Goal: Information Seeking & Learning: Learn about a topic

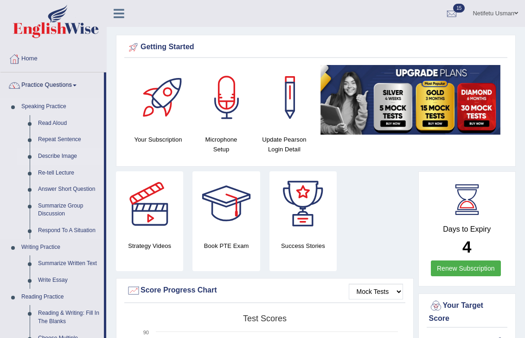
click at [52, 156] on link "Describe Image" at bounding box center [69, 156] width 70 height 17
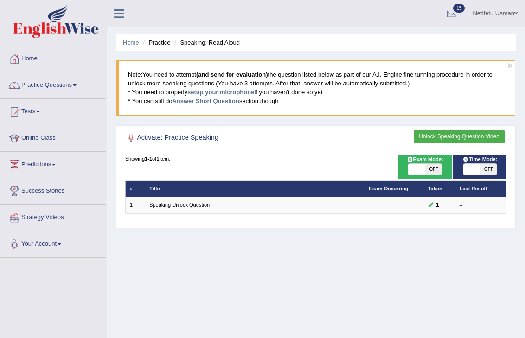
click at [57, 83] on link "Practice Questions" at bounding box center [53, 83] width 106 height 23
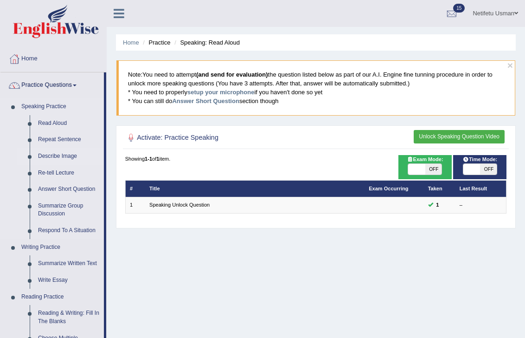
click at [53, 159] on link "Describe Image" at bounding box center [69, 156] width 70 height 17
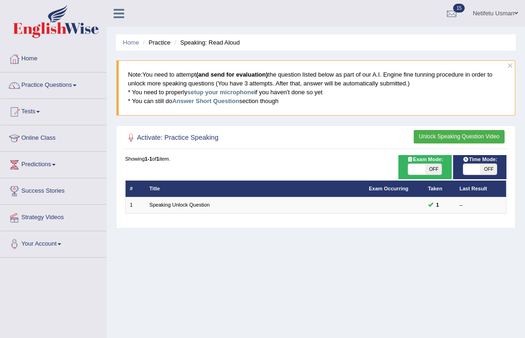
click at [451, 137] on button "Unlock Speaking Question Video" at bounding box center [459, 136] width 91 height 13
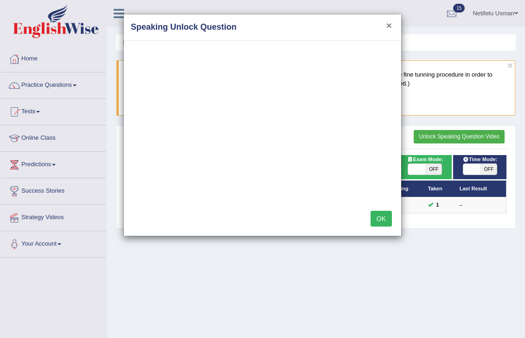
click at [389, 28] on button "×" at bounding box center [390, 25] width 6 height 10
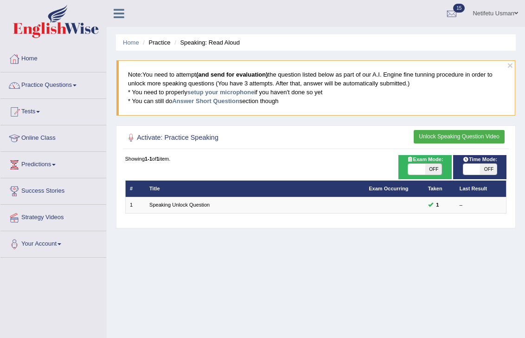
click at [462, 138] on button "Unlock Speaking Question Video" at bounding box center [459, 136] width 91 height 13
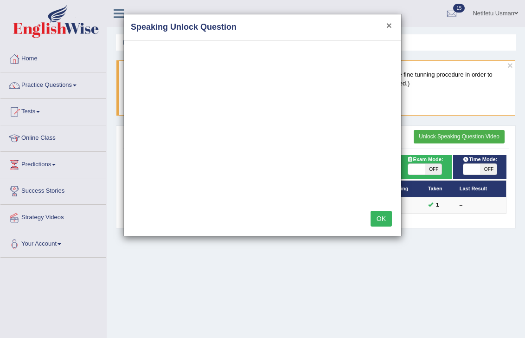
drag, startPoint x: 388, startPoint y: 28, endPoint x: 314, endPoint y: 32, distance: 74.3
click at [383, 28] on div "× Speaking Unlock Question" at bounding box center [262, 27] width 277 height 26
click at [31, 58] on div "× Speaking Unlock Question OK" at bounding box center [262, 169] width 525 height 338
click at [388, 25] on button "×" at bounding box center [390, 25] width 6 height 10
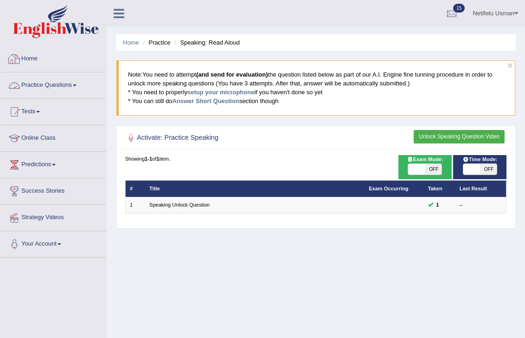
click at [29, 61] on link "Home" at bounding box center [53, 57] width 106 height 23
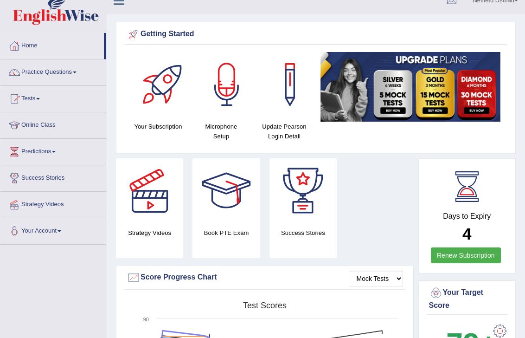
scroll to position [12, 0]
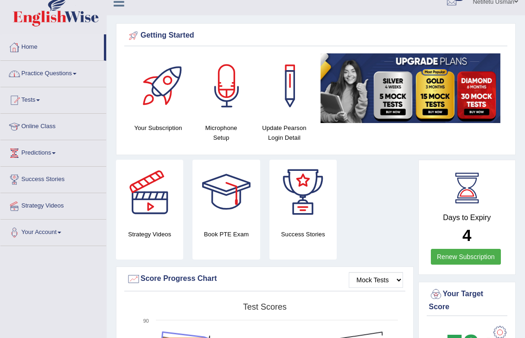
click at [47, 87] on link "Tests" at bounding box center [53, 98] width 106 height 23
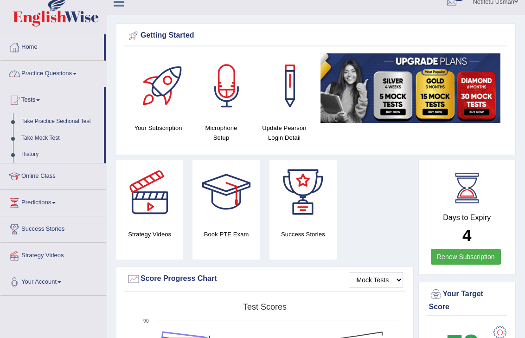
click at [52, 76] on link "Practice Questions" at bounding box center [53, 72] width 106 height 23
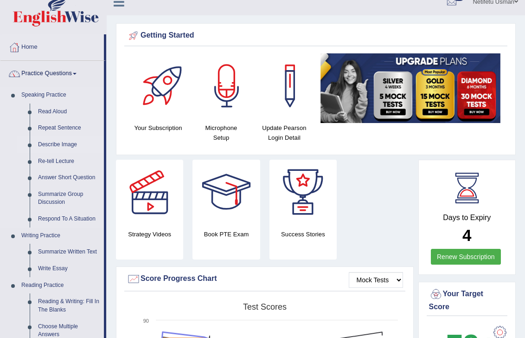
click at [61, 147] on link "Describe Image" at bounding box center [69, 144] width 70 height 17
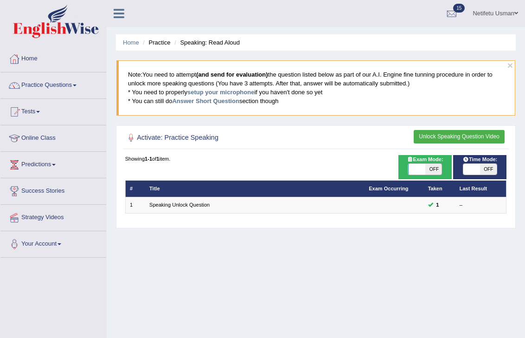
click at [437, 166] on span "OFF" at bounding box center [433, 169] width 17 height 11
checkbox input "true"
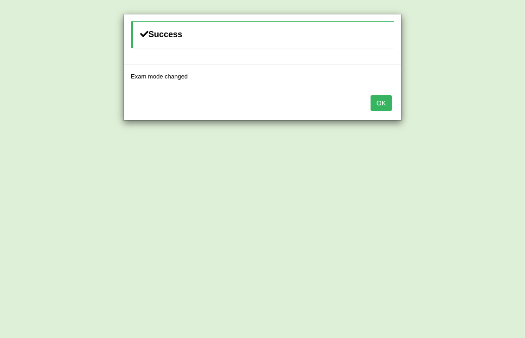
click at [499, 170] on div "Success Exam mode changed OK" at bounding box center [262, 169] width 525 height 338
click at [375, 106] on button "OK" at bounding box center [381, 103] width 21 height 16
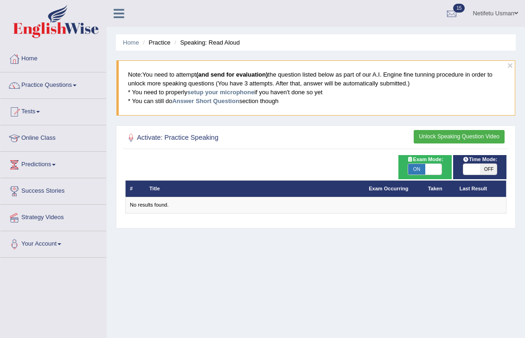
click at [423, 166] on span "ON" at bounding box center [416, 169] width 17 height 11
checkbox input "false"
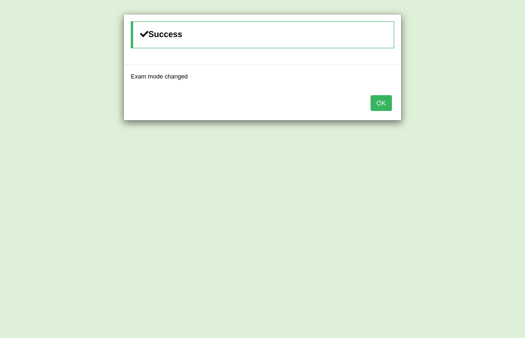
click at [385, 99] on button "OK" at bounding box center [381, 103] width 21 height 16
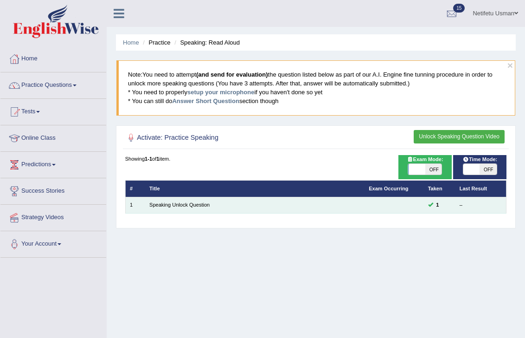
click at [430, 202] on span at bounding box center [430, 204] width 5 height 5
click at [172, 204] on link "Speaking Unlock Question" at bounding box center [179, 205] width 60 height 6
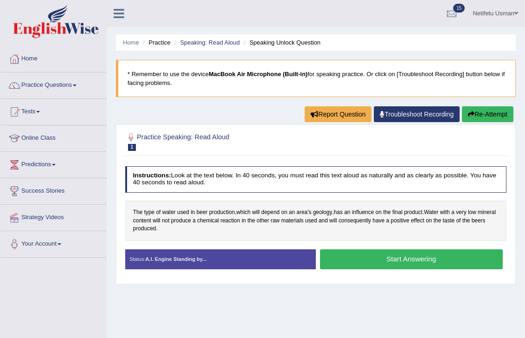
click at [393, 264] on button "Start Answering" at bounding box center [411, 259] width 183 height 20
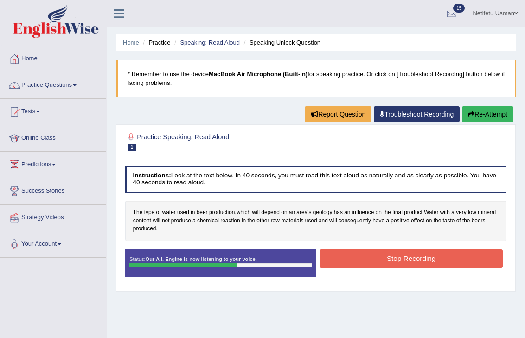
click at [381, 261] on button "Stop Recording" at bounding box center [411, 258] width 183 height 18
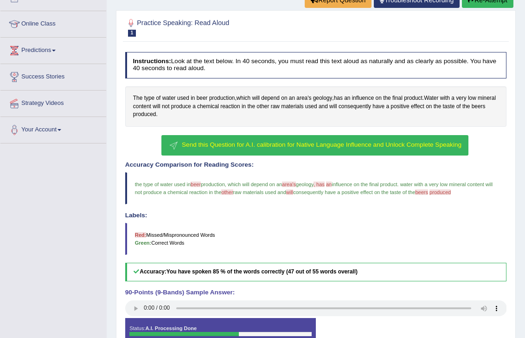
scroll to position [162, 0]
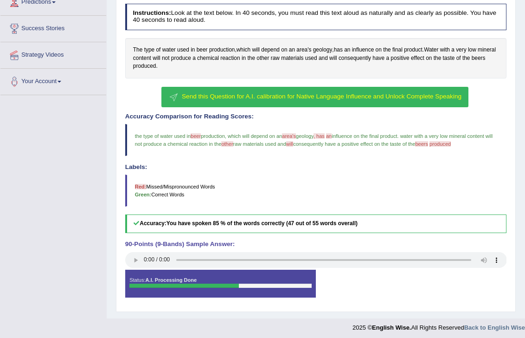
click at [310, 97] on span "Send this Question for A.I. calibration for Native Language Influence and Unloc…" at bounding box center [322, 96] width 280 height 7
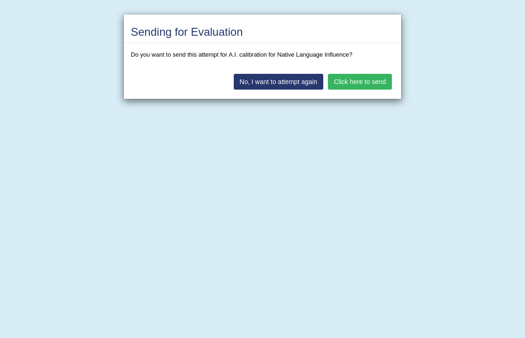
click at [345, 78] on button "Click here to send" at bounding box center [360, 82] width 64 height 16
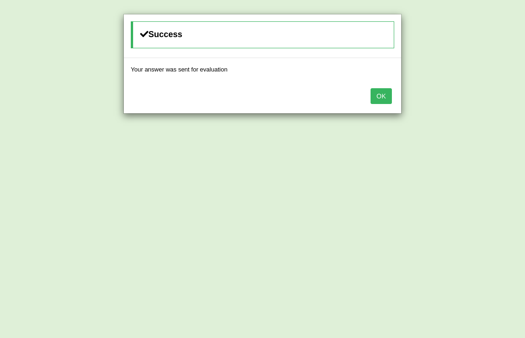
click at [383, 93] on button "OK" at bounding box center [381, 96] width 21 height 16
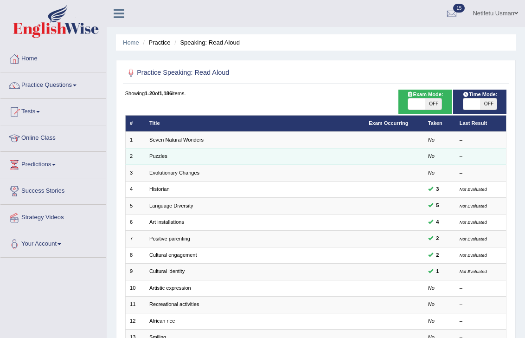
scroll to position [15, 0]
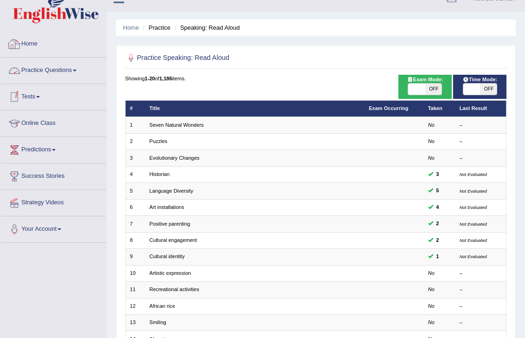
click at [56, 71] on link "Practice Questions" at bounding box center [53, 69] width 106 height 23
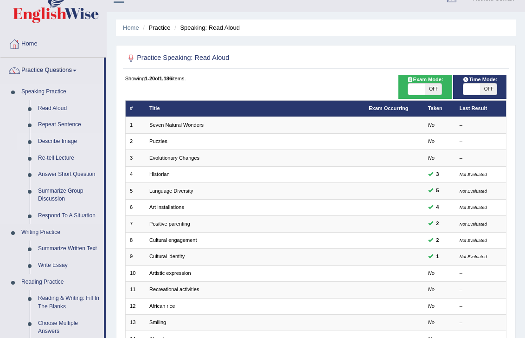
click at [49, 140] on link "Describe Image" at bounding box center [69, 141] width 70 height 17
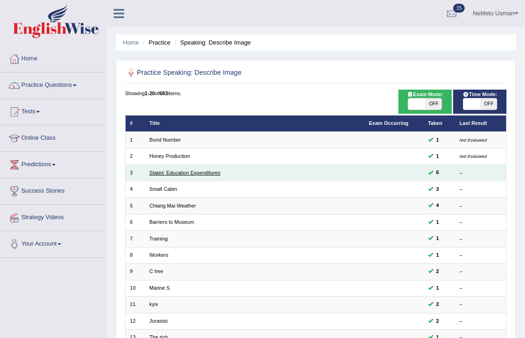
click at [171, 170] on link "States' Education Expenditures" at bounding box center [184, 173] width 71 height 6
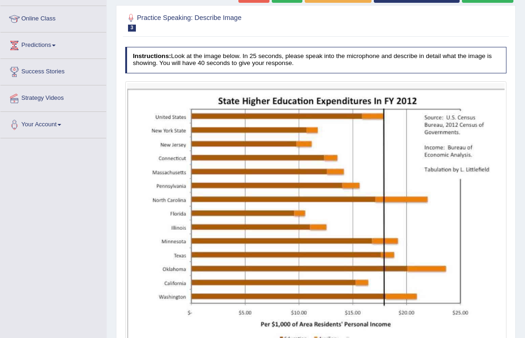
scroll to position [198, 0]
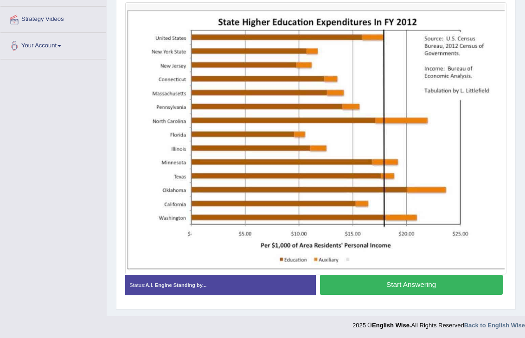
click at [396, 291] on button "Start Answering" at bounding box center [411, 285] width 183 height 20
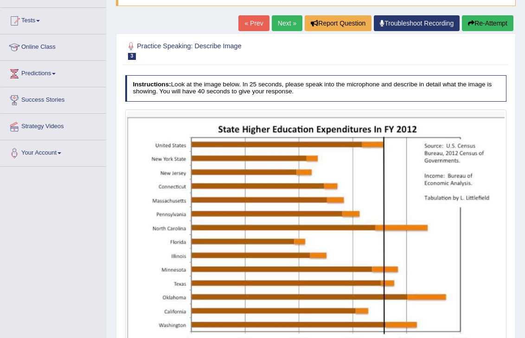
scroll to position [49, 0]
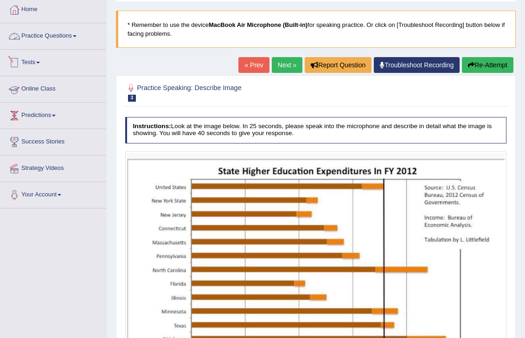
click at [68, 33] on link "Practice Questions" at bounding box center [53, 34] width 106 height 23
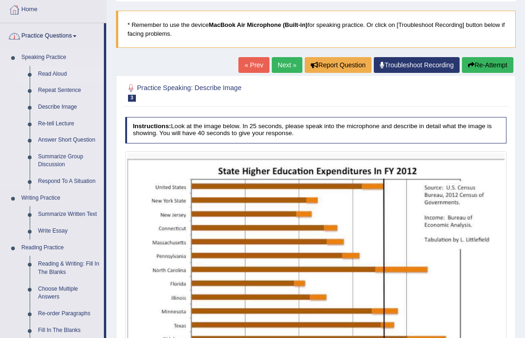
click at [47, 71] on link "Read Aloud" at bounding box center [69, 74] width 70 height 17
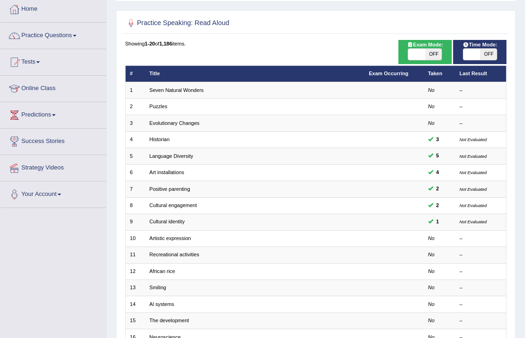
scroll to position [95, 0]
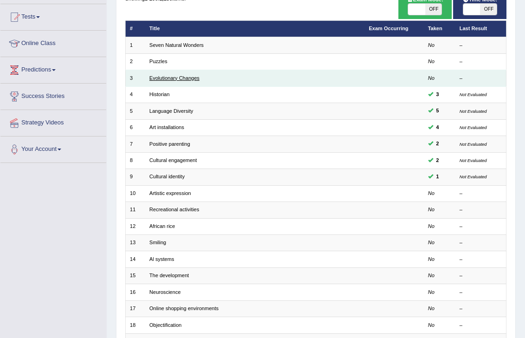
click at [196, 77] on link "Evolutionary Changes" at bounding box center [174, 78] width 50 height 6
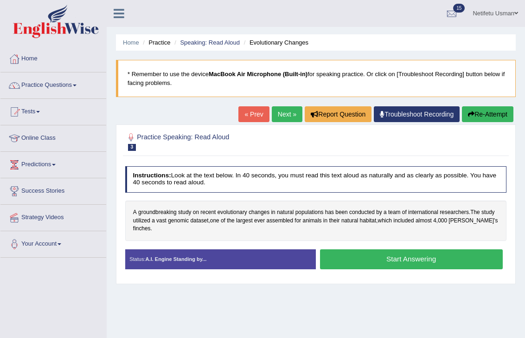
click at [366, 249] on button "Start Answering" at bounding box center [411, 259] width 183 height 20
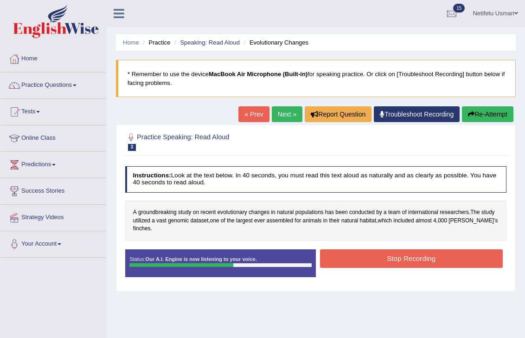
click at [419, 253] on button "Stop Recording" at bounding box center [411, 258] width 183 height 18
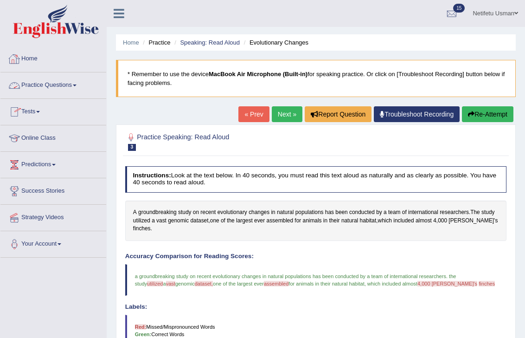
click at [73, 92] on link "Practice Questions" at bounding box center [53, 83] width 106 height 23
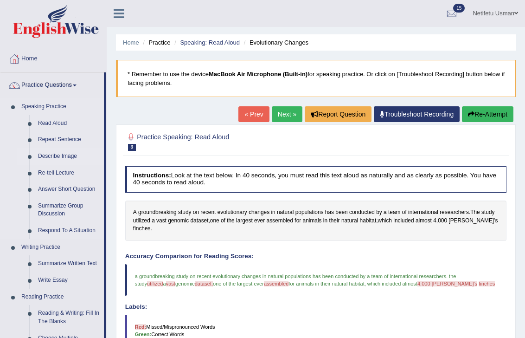
click at [60, 155] on link "Describe Image" at bounding box center [69, 156] width 70 height 17
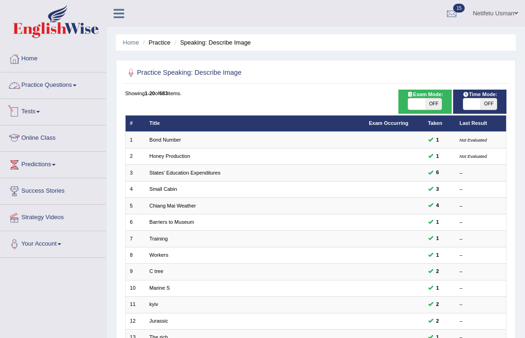
click at [56, 83] on link "Practice Questions" at bounding box center [53, 83] width 106 height 23
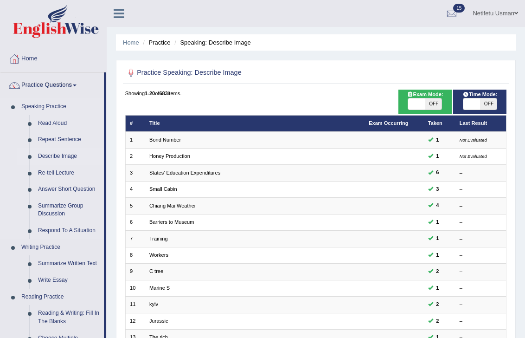
click at [55, 157] on link "Describe Image" at bounding box center [69, 156] width 70 height 17
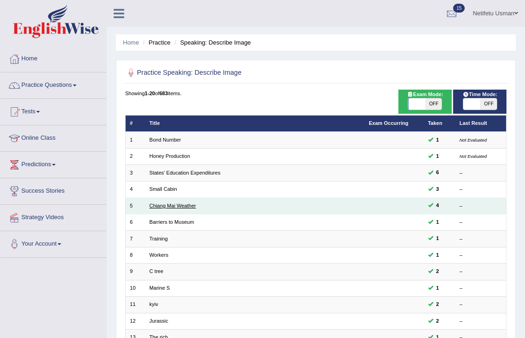
click at [168, 206] on link "Chiang Mai Weather" at bounding box center [172, 206] width 47 height 6
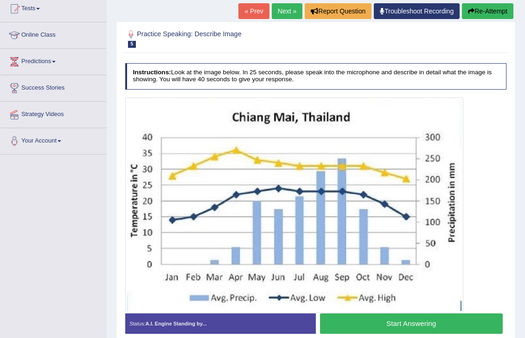
scroll to position [104, 0]
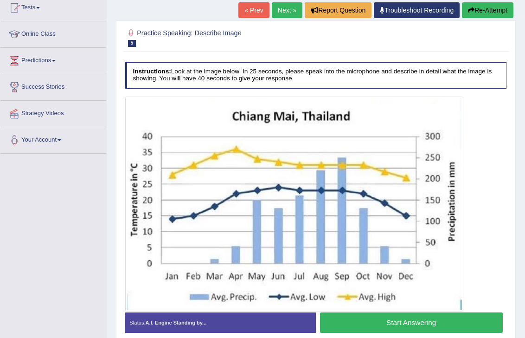
click at [386, 323] on button "Start Answering" at bounding box center [411, 322] width 183 height 20
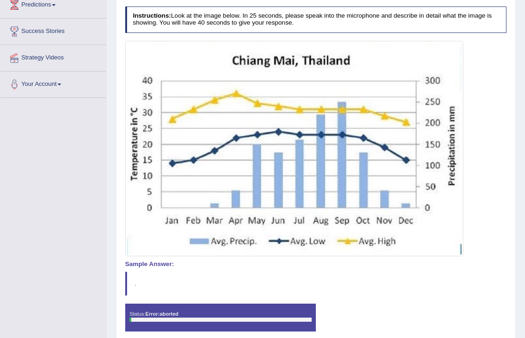
scroll to position [195, 0]
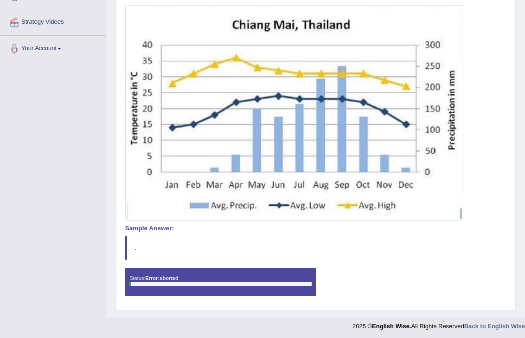
click at [303, 277] on div "Status: Error: aborted" at bounding box center [220, 282] width 191 height 28
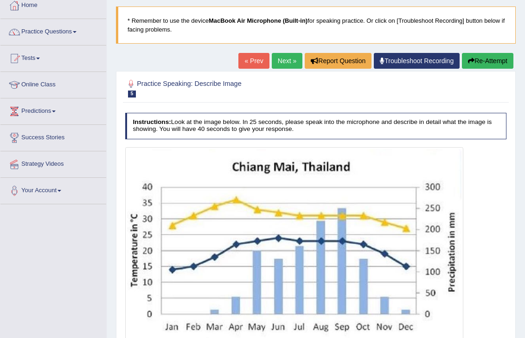
scroll to position [46, 0]
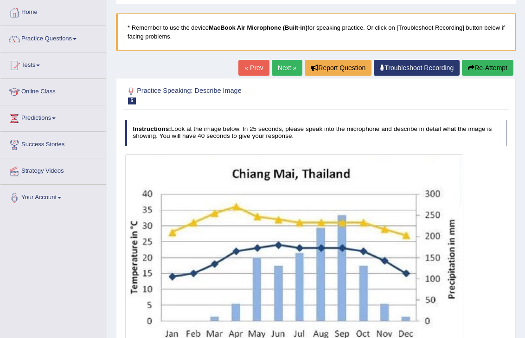
click at [473, 72] on button "Re-Attempt" at bounding box center [488, 68] width 52 height 16
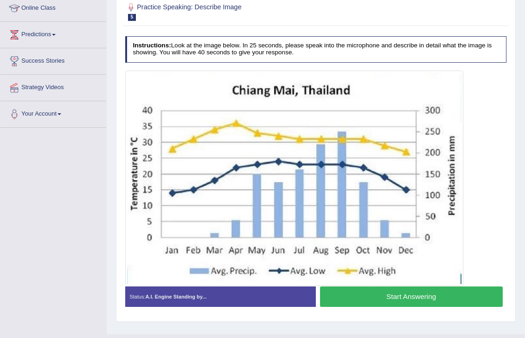
scroll to position [149, 0]
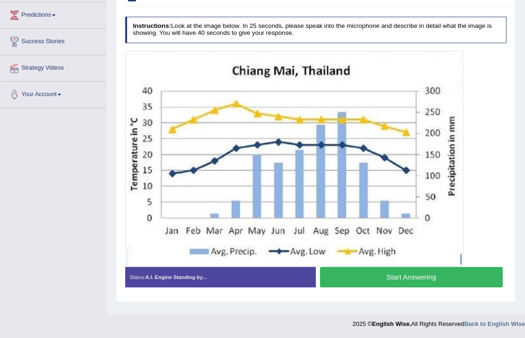
click at [380, 270] on button "Start Answering" at bounding box center [411, 277] width 183 height 20
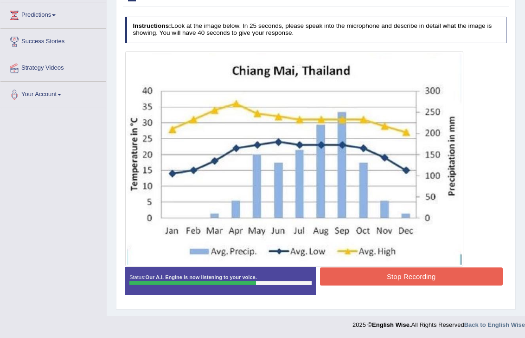
click at [430, 272] on button "Stop Recording" at bounding box center [411, 276] width 183 height 18
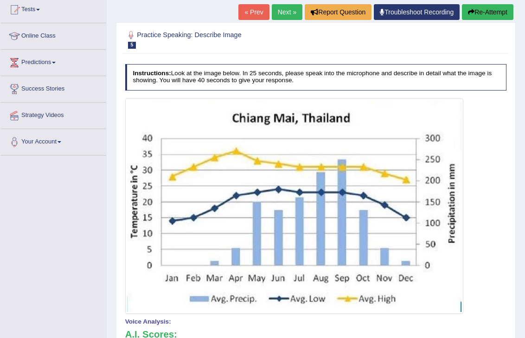
scroll to position [96, 0]
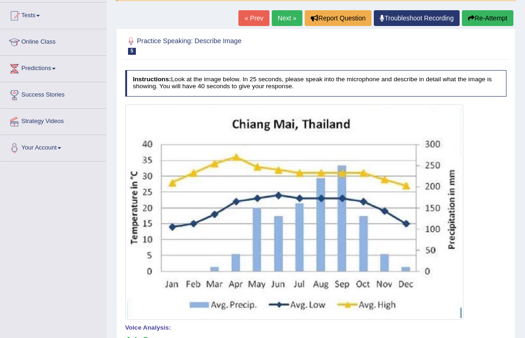
click at [485, 21] on button "Re-Attempt" at bounding box center [488, 18] width 52 height 16
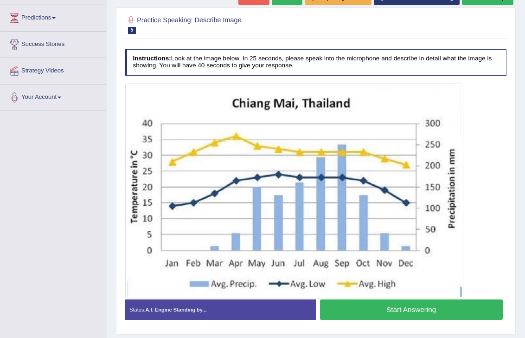
scroll to position [171, 0]
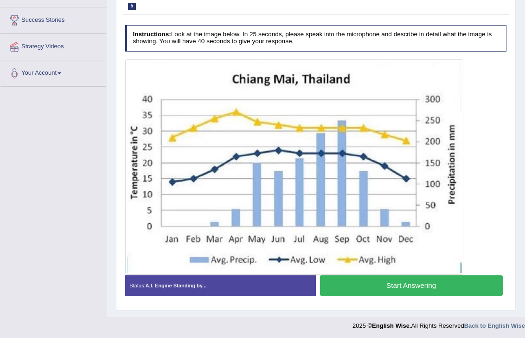
click at [378, 277] on button "Start Answering" at bounding box center [411, 285] width 183 height 20
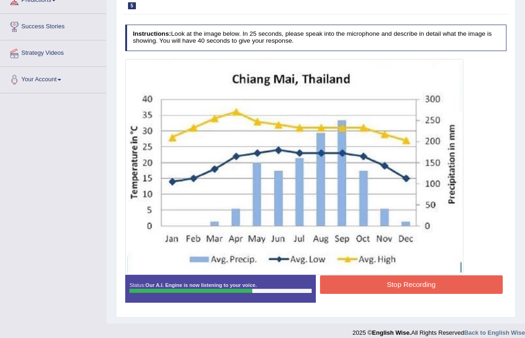
click at [380, 290] on button "Stop Recording" at bounding box center [411, 284] width 183 height 18
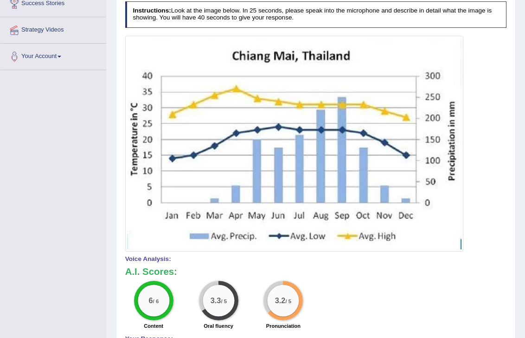
scroll to position [0, 0]
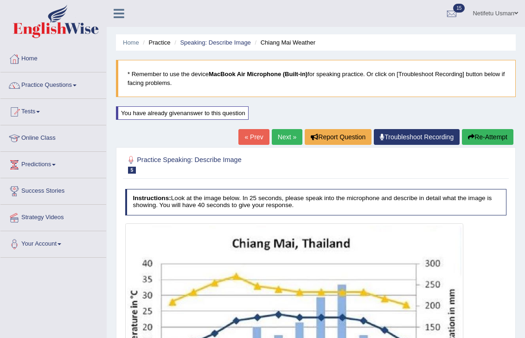
click at [496, 133] on button "Re-Attempt" at bounding box center [488, 137] width 52 height 16
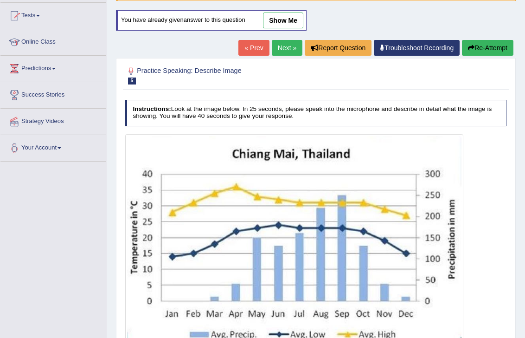
scroll to position [171, 0]
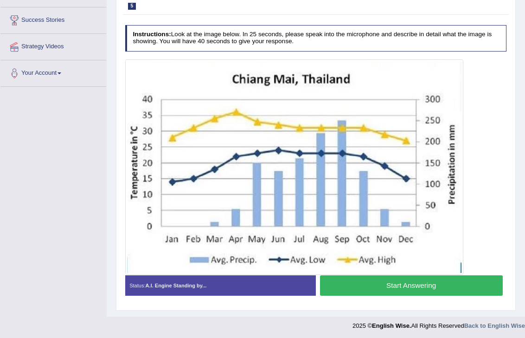
click at [375, 286] on button "Start Answering" at bounding box center [411, 285] width 183 height 20
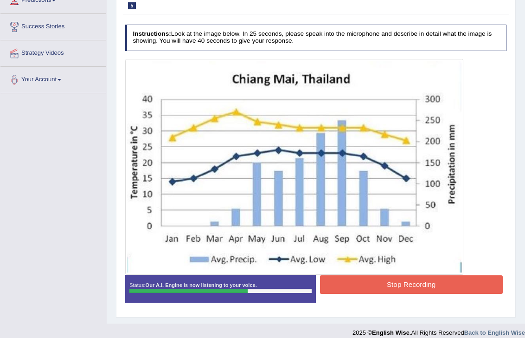
click at [389, 286] on button "Stop Recording" at bounding box center [411, 284] width 183 height 18
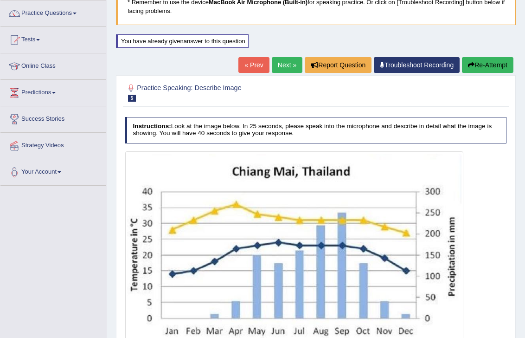
scroll to position [0, 0]
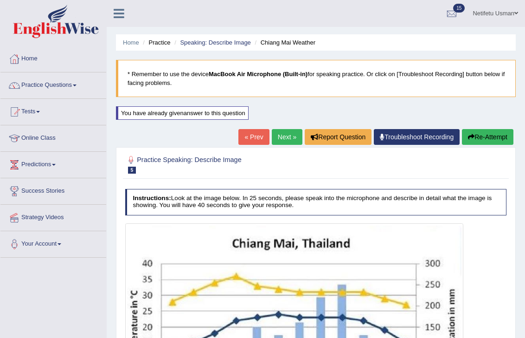
click at [486, 140] on button "Re-Attempt" at bounding box center [488, 137] width 52 height 16
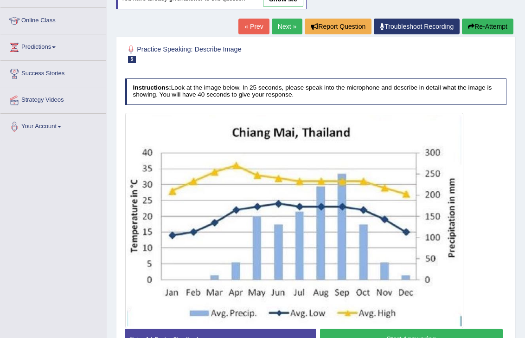
scroll to position [171, 0]
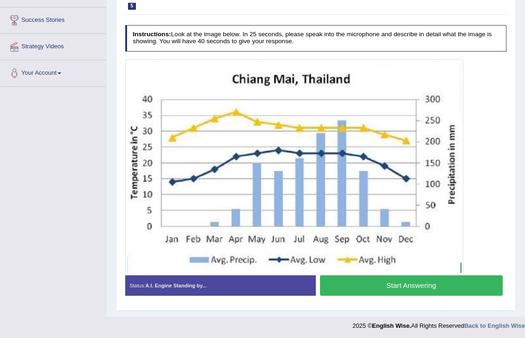
click at [361, 280] on button "Start Answering" at bounding box center [411, 285] width 183 height 20
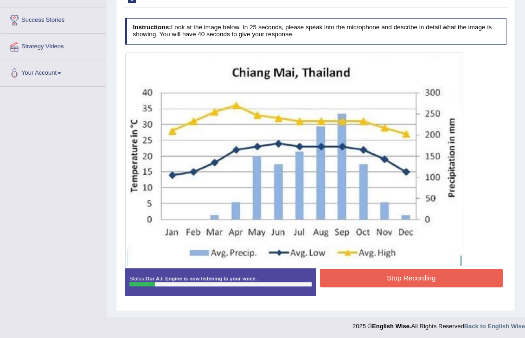
click at [380, 279] on button "Stop Recording" at bounding box center [411, 278] width 183 height 18
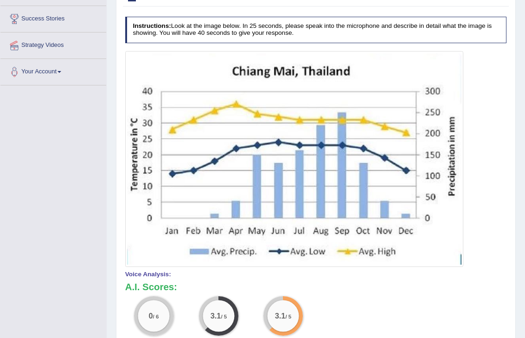
scroll to position [11, 0]
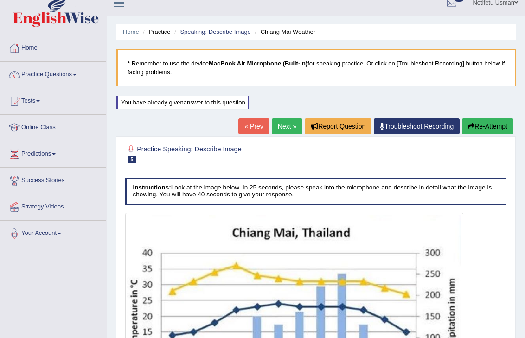
click at [484, 120] on button "Re-Attempt" at bounding box center [488, 126] width 52 height 16
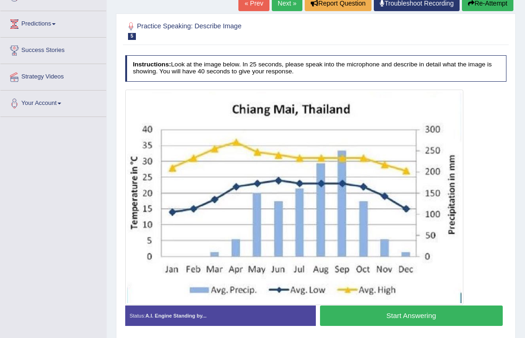
scroll to position [171, 0]
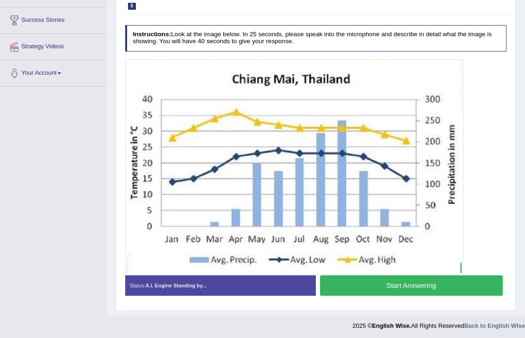
click at [360, 282] on button "Start Answering" at bounding box center [411, 285] width 183 height 20
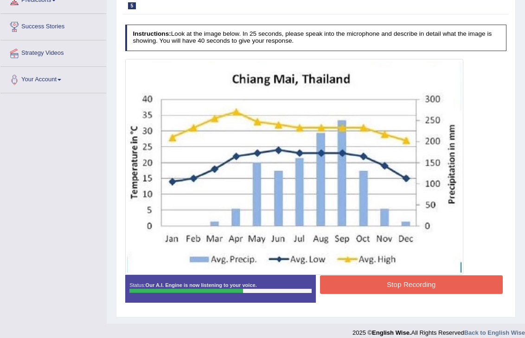
click at [361, 283] on button "Stop Recording" at bounding box center [411, 284] width 183 height 18
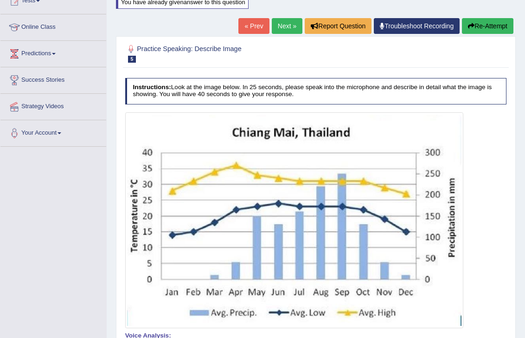
scroll to position [0, 0]
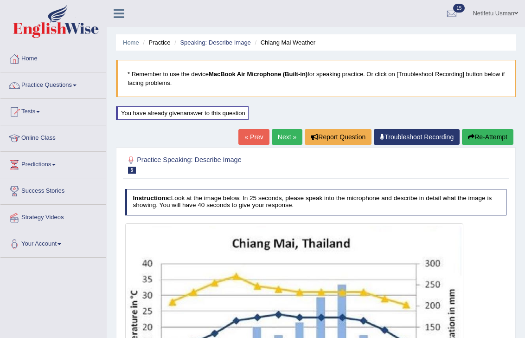
click at [481, 135] on button "Re-Attempt" at bounding box center [488, 137] width 52 height 16
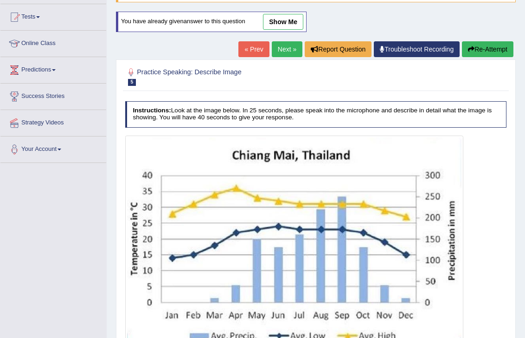
scroll to position [171, 0]
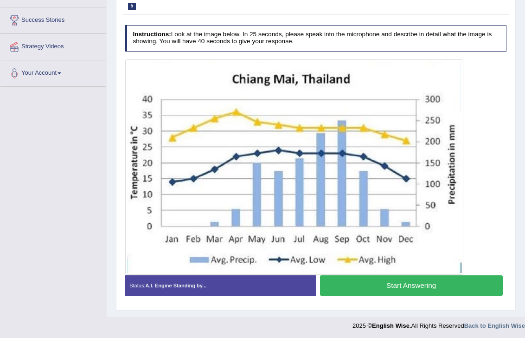
click at [372, 281] on button "Start Answering" at bounding box center [411, 285] width 183 height 20
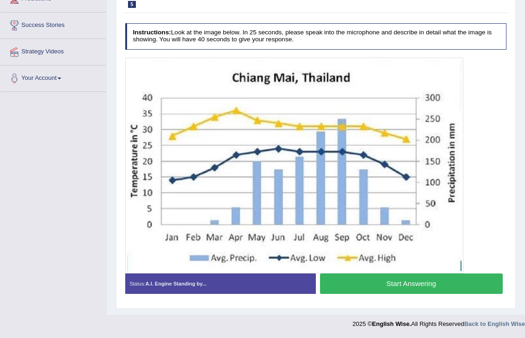
scroll to position [164, 0]
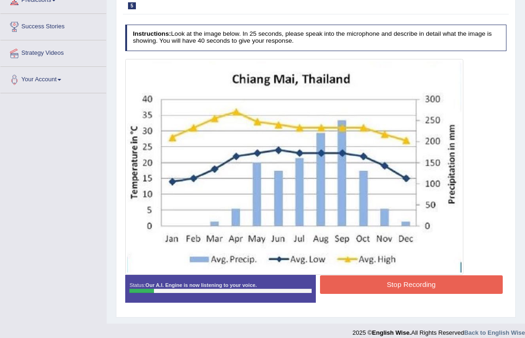
click at [402, 285] on button "Stop Recording" at bounding box center [411, 284] width 183 height 18
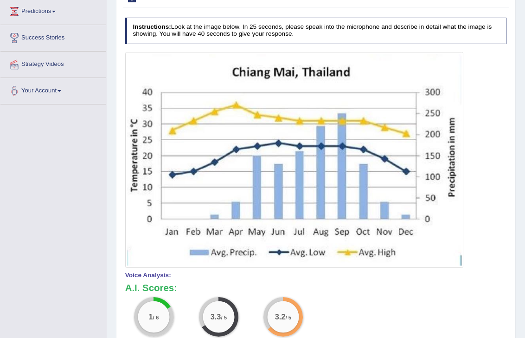
scroll to position [87, 0]
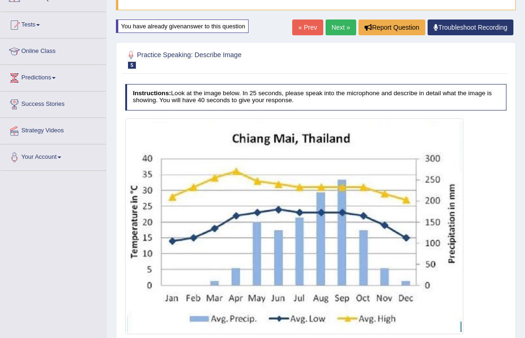
click at [456, 29] on link "Troubleshoot Recording" at bounding box center [471, 27] width 86 height 16
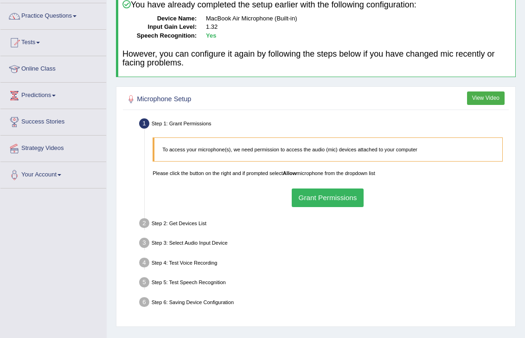
scroll to position [71, 0]
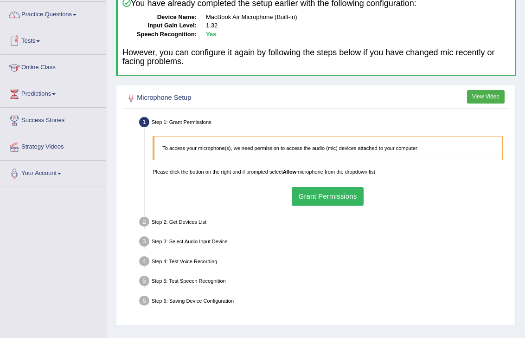
click at [47, 20] on link "Practice Questions" at bounding box center [53, 13] width 106 height 23
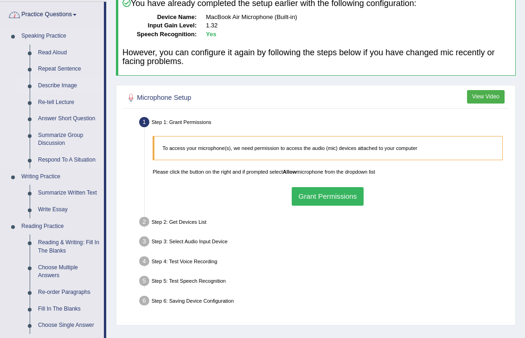
click at [49, 83] on link "Describe Image" at bounding box center [69, 85] width 70 height 17
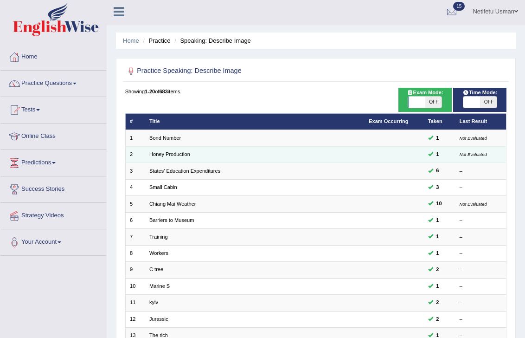
scroll to position [2, 0]
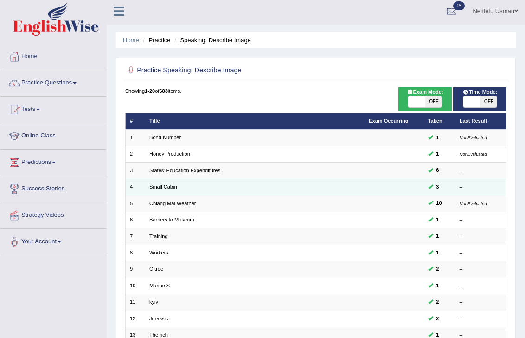
click at [161, 182] on td "Small Cabin" at bounding box center [254, 187] width 219 height 16
click at [160, 187] on link "Small Cabin" at bounding box center [163, 187] width 28 height 6
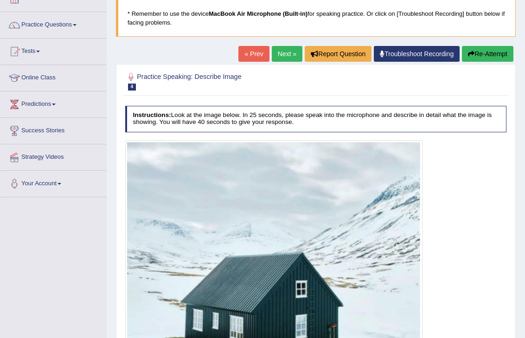
scroll to position [175, 0]
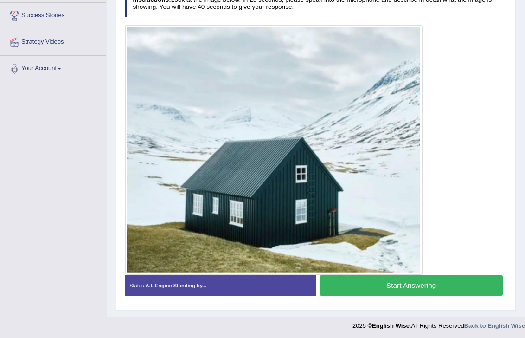
click at [369, 287] on button "Start Answering" at bounding box center [411, 285] width 183 height 20
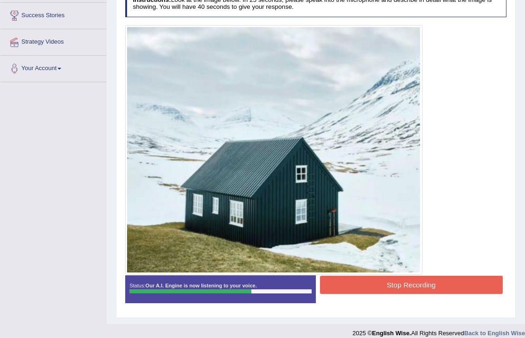
click at [369, 287] on button "Stop Recording" at bounding box center [411, 285] width 183 height 18
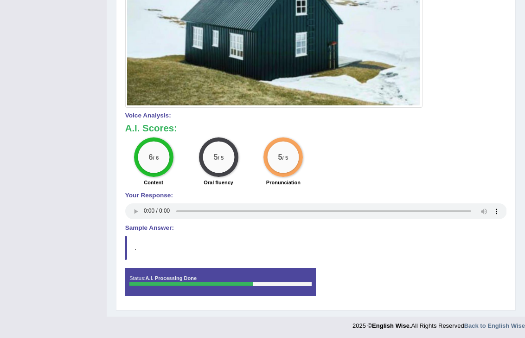
scroll to position [0, 0]
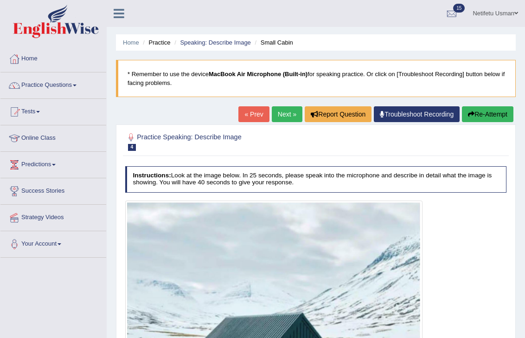
click at [279, 112] on link "Next »" at bounding box center [287, 114] width 31 height 16
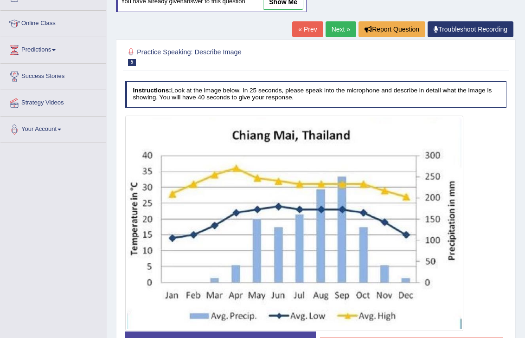
scroll to position [103, 0]
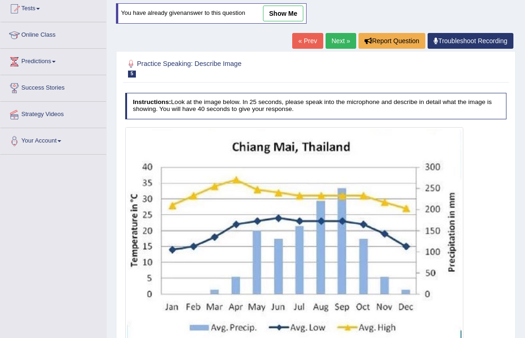
click at [333, 45] on link "Next »" at bounding box center [341, 41] width 31 height 16
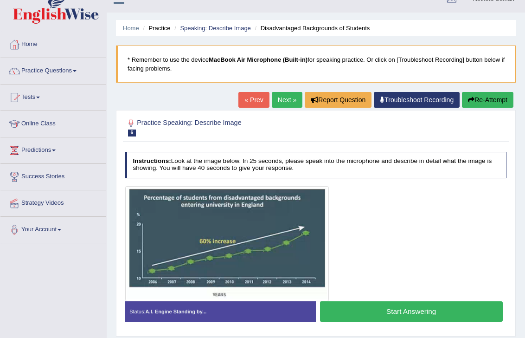
scroll to position [28, 0]
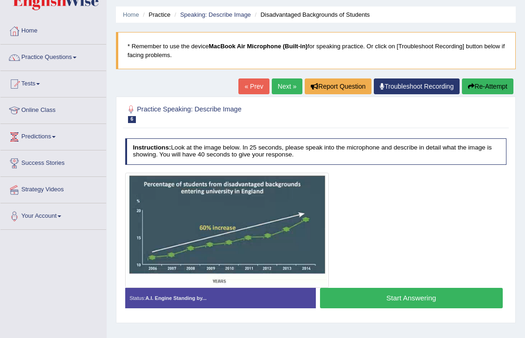
click at [364, 299] on button "Start Answering" at bounding box center [411, 298] width 183 height 20
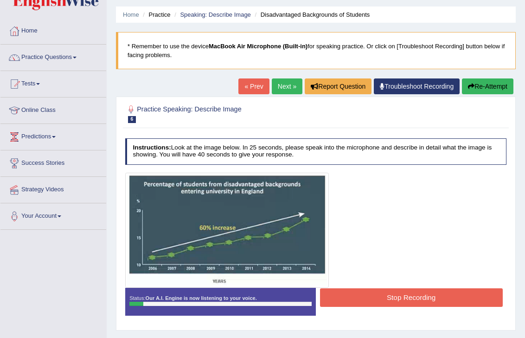
click at [471, 87] on icon "button" at bounding box center [471, 86] width 6 height 6
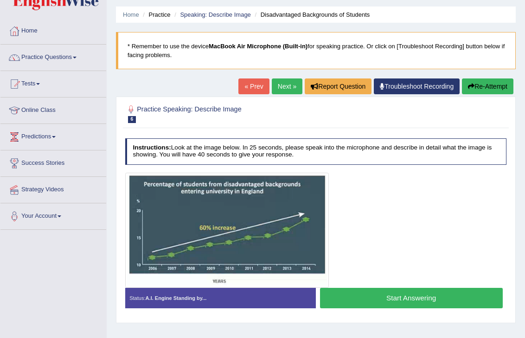
click at [384, 299] on button "Start Answering" at bounding box center [411, 298] width 183 height 20
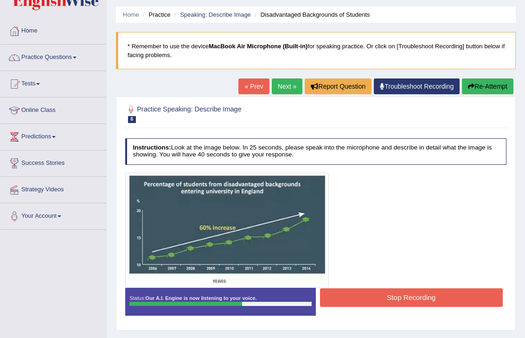
click at [418, 295] on button "Stop Recording" at bounding box center [411, 297] width 183 height 18
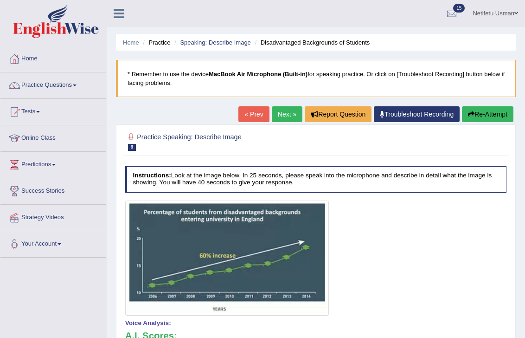
click at [485, 118] on button "Re-Attempt" at bounding box center [488, 114] width 52 height 16
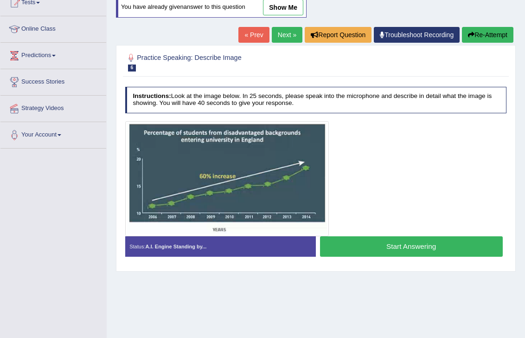
scroll to position [120, 0]
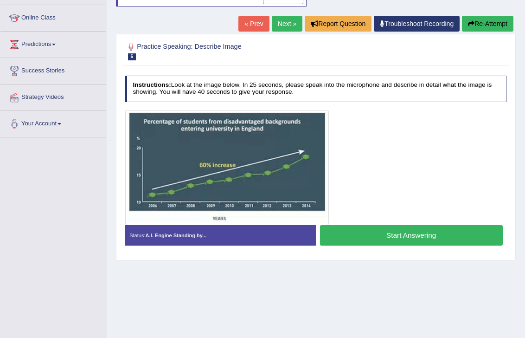
click at [406, 237] on button "Start Answering" at bounding box center [411, 235] width 183 height 20
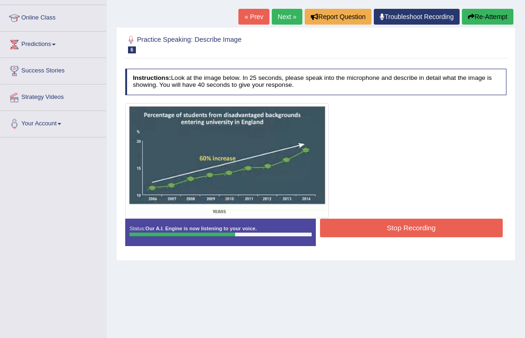
click at [411, 224] on button "Stop Recording" at bounding box center [411, 228] width 183 height 18
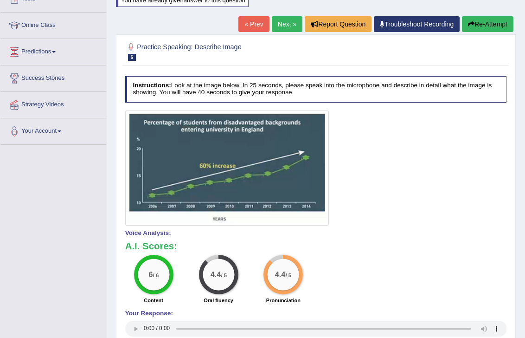
scroll to position [70, 0]
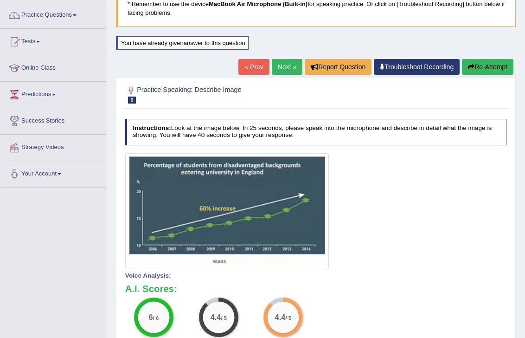
click at [488, 67] on button "Re-Attempt" at bounding box center [488, 67] width 52 height 16
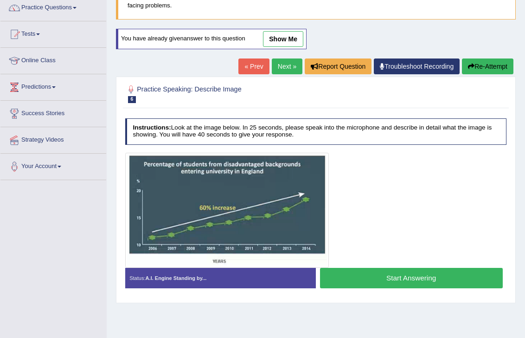
click at [388, 279] on button "Start Answering" at bounding box center [411, 278] width 183 height 20
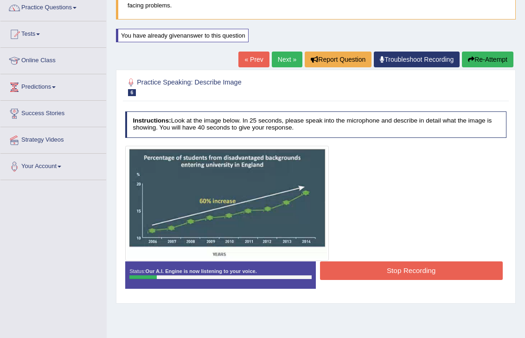
click at [505, 59] on button "Re-Attempt" at bounding box center [488, 60] width 52 height 16
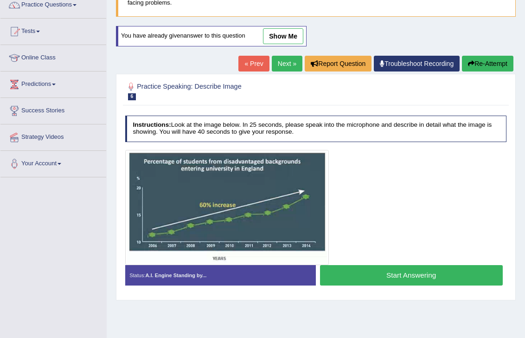
click at [375, 278] on button "Start Answering" at bounding box center [411, 275] width 183 height 20
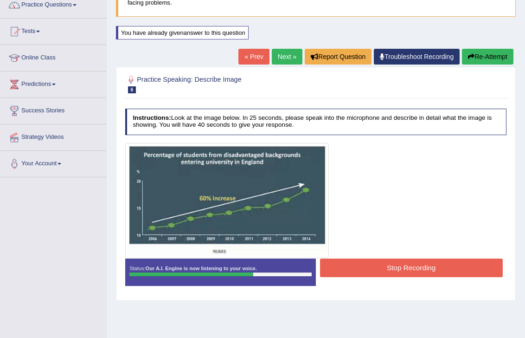
click at [373, 270] on button "Stop Recording" at bounding box center [411, 267] width 183 height 18
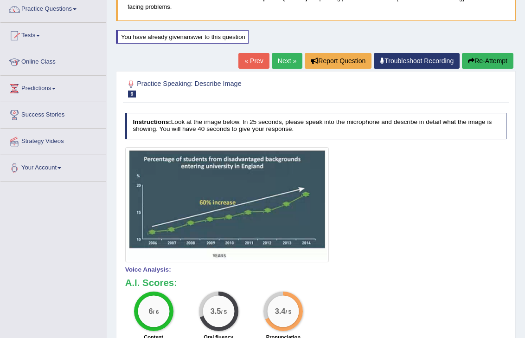
scroll to position [51, 0]
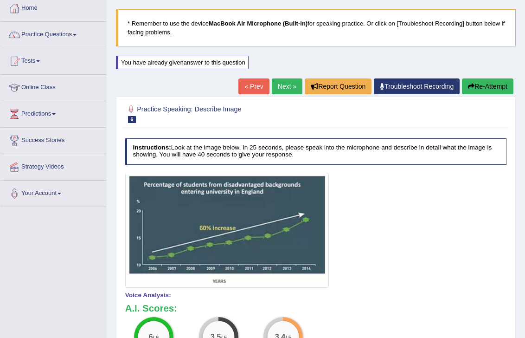
click at [476, 88] on button "Re-Attempt" at bounding box center [488, 86] width 52 height 16
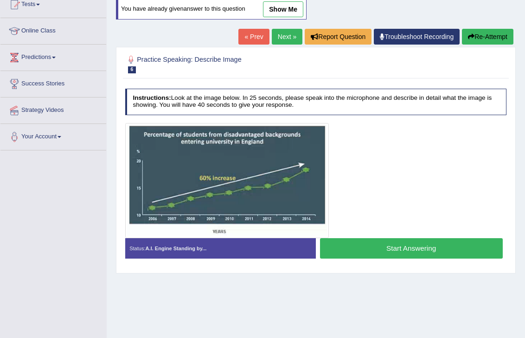
scroll to position [110, 0]
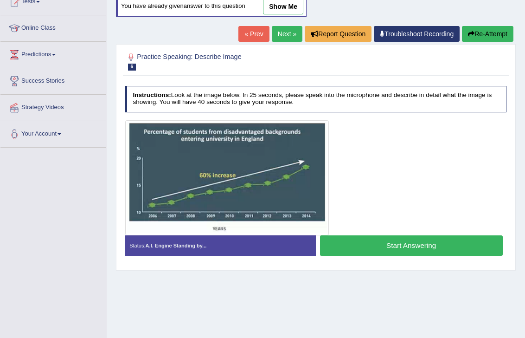
click at [363, 252] on button "Start Answering" at bounding box center [411, 245] width 183 height 20
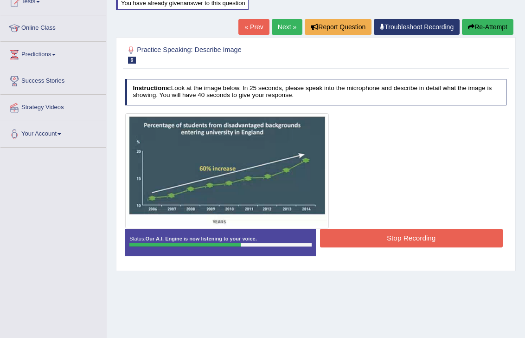
click at [370, 239] on button "Stop Recording" at bounding box center [411, 238] width 183 height 18
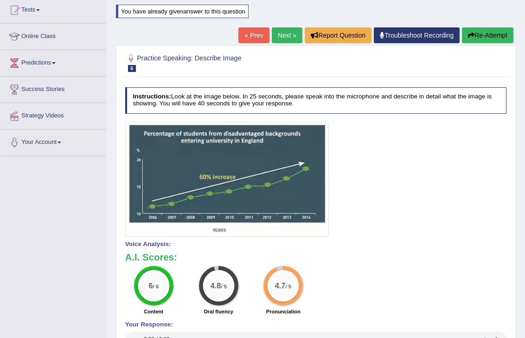
scroll to position [101, 0]
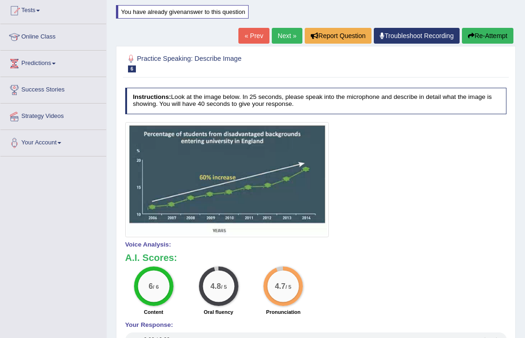
click at [273, 35] on link "Next »" at bounding box center [287, 36] width 31 height 16
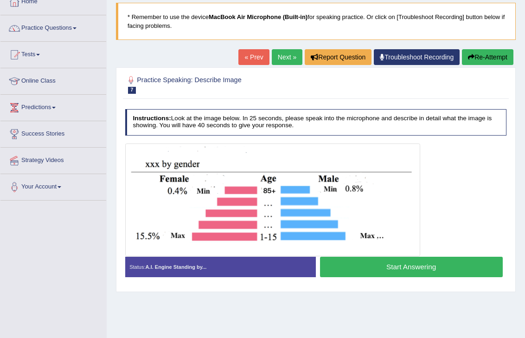
scroll to position [61, 0]
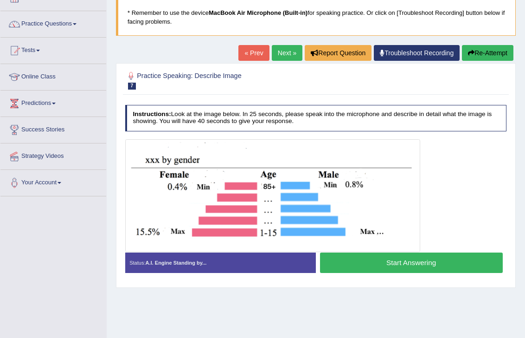
click at [364, 260] on button "Start Answering" at bounding box center [411, 262] width 183 height 20
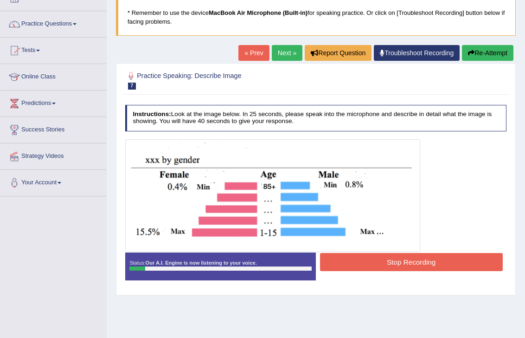
click at [488, 52] on button "Re-Attempt" at bounding box center [488, 53] width 52 height 16
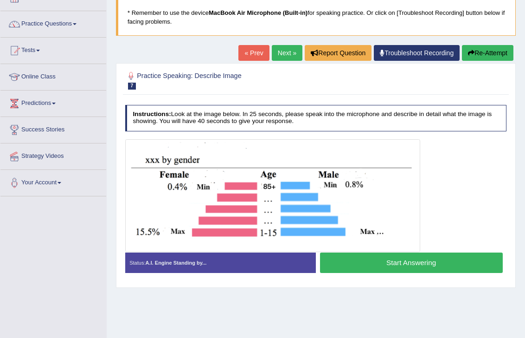
click at [389, 266] on button "Start Answering" at bounding box center [411, 262] width 183 height 20
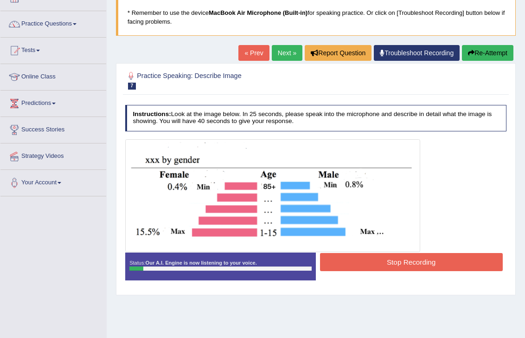
click at [486, 57] on button "Re-Attempt" at bounding box center [488, 53] width 52 height 16
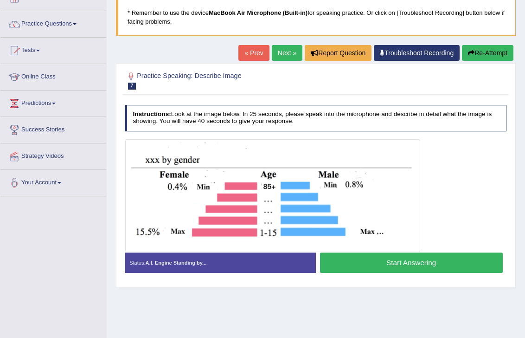
click at [351, 258] on button "Start Answering" at bounding box center [411, 262] width 183 height 20
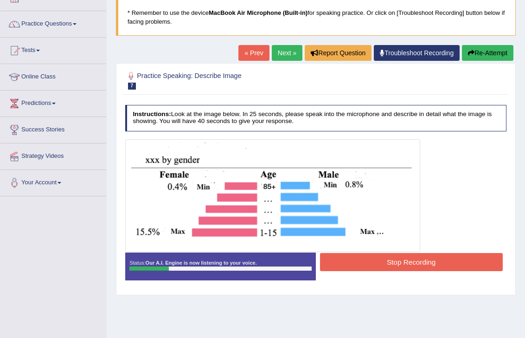
click at [401, 255] on button "Stop Recording" at bounding box center [411, 262] width 183 height 18
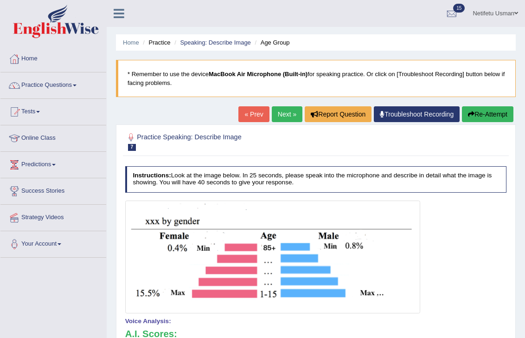
click at [487, 118] on button "Re-Attempt" at bounding box center [488, 114] width 52 height 16
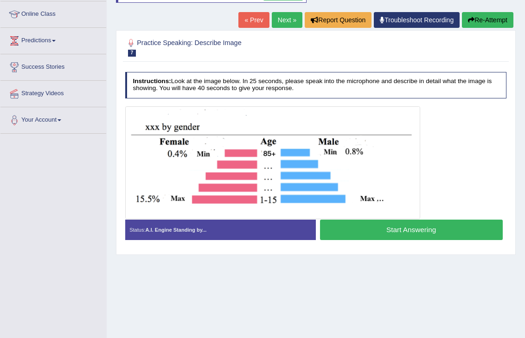
scroll to position [140, 0]
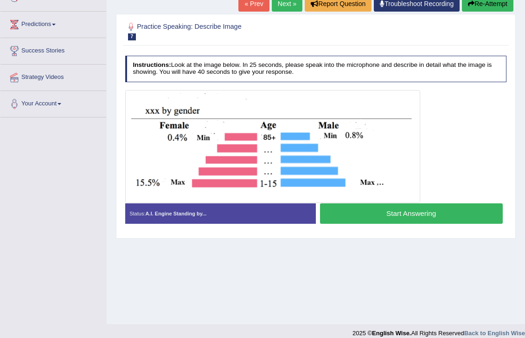
click at [420, 213] on button "Start Answering" at bounding box center [411, 213] width 183 height 20
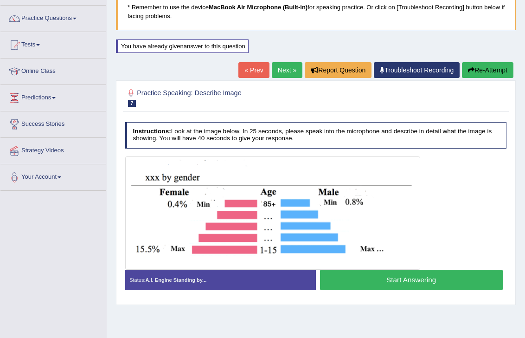
scroll to position [58, 0]
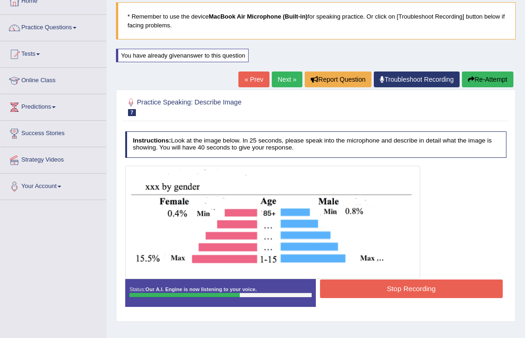
click at [362, 289] on button "Stop Recording" at bounding box center [411, 288] width 183 height 18
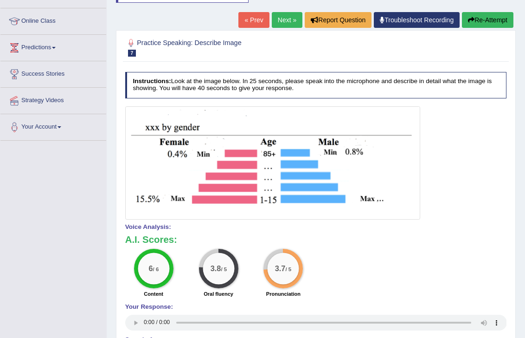
scroll to position [122, 0]
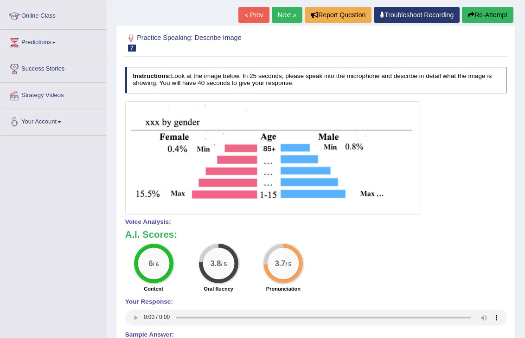
click at [275, 16] on link "Next »" at bounding box center [287, 15] width 31 height 16
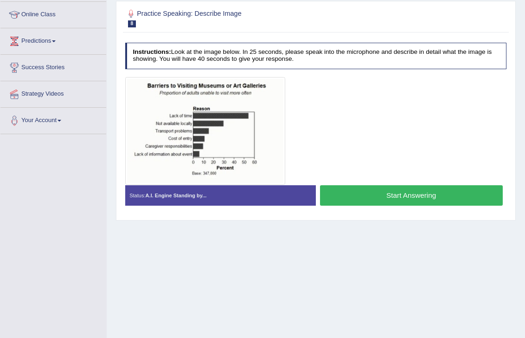
scroll to position [119, 0]
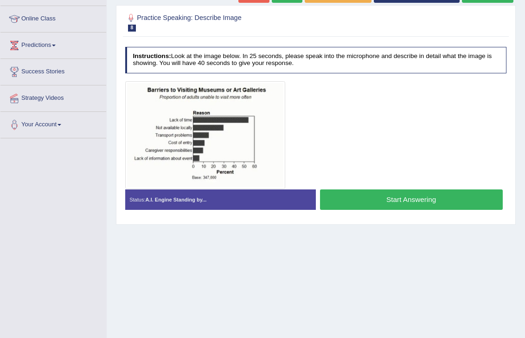
click at [359, 198] on button "Start Answering" at bounding box center [411, 199] width 183 height 20
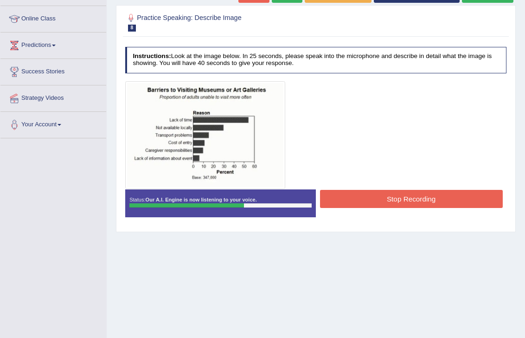
click at [388, 202] on button "Stop Recording" at bounding box center [411, 199] width 183 height 18
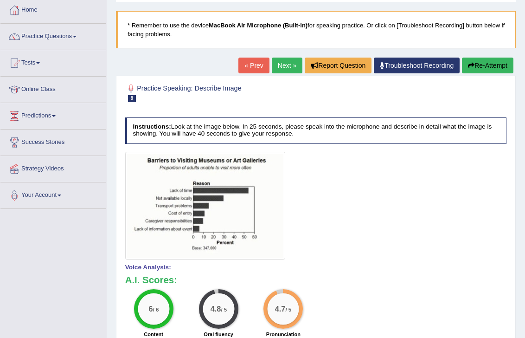
scroll to position [31, 0]
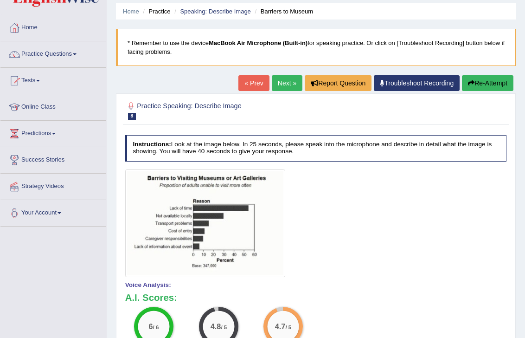
click at [483, 81] on button "Re-Attempt" at bounding box center [488, 83] width 52 height 16
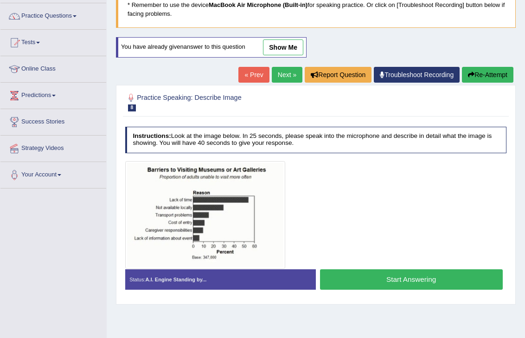
scroll to position [89, 0]
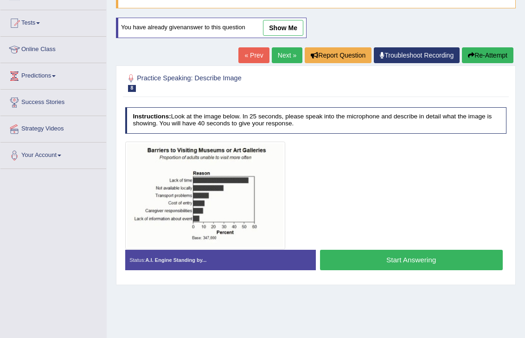
click at [351, 255] on button "Start Answering" at bounding box center [411, 260] width 183 height 20
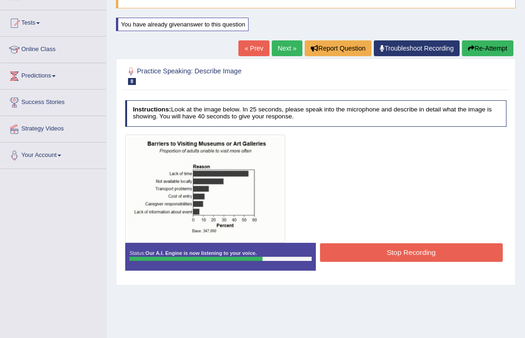
click at [429, 258] on button "Stop Recording" at bounding box center [411, 252] width 183 height 18
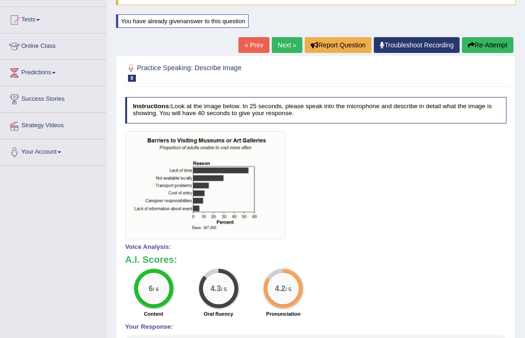
scroll to position [89, 0]
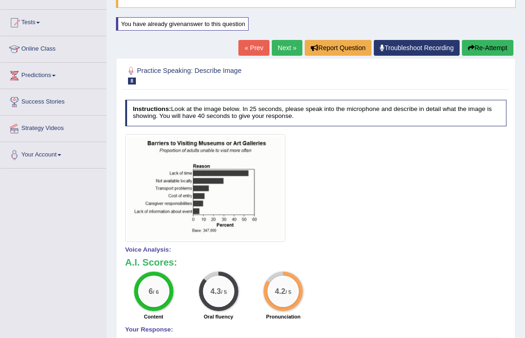
click at [482, 50] on button "Re-Attempt" at bounding box center [488, 48] width 52 height 16
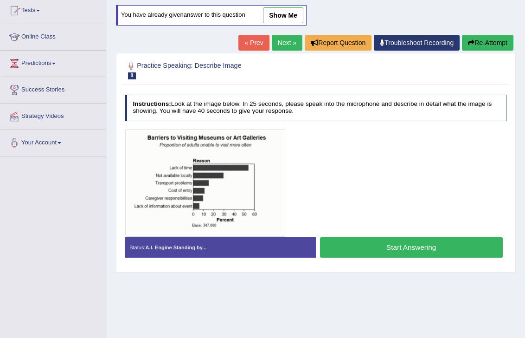
scroll to position [89, 0]
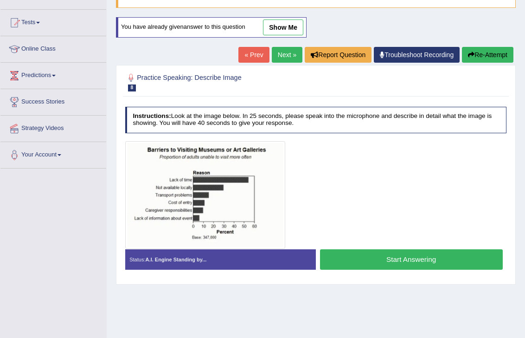
click at [337, 257] on button "Start Answering" at bounding box center [411, 259] width 183 height 20
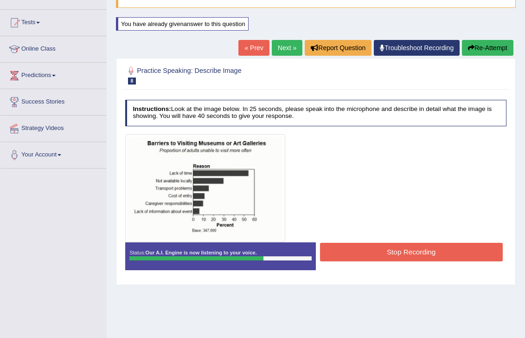
click at [337, 257] on button "Stop Recording" at bounding box center [411, 252] width 183 height 18
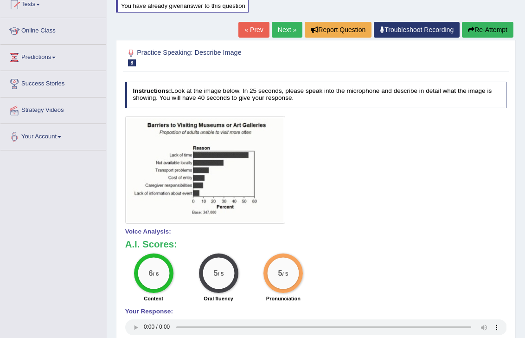
scroll to position [88, 0]
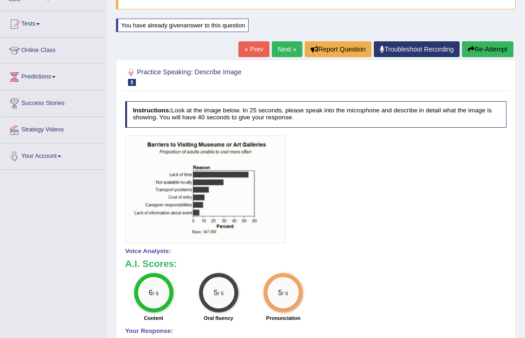
click at [277, 53] on link "Next »" at bounding box center [287, 49] width 31 height 16
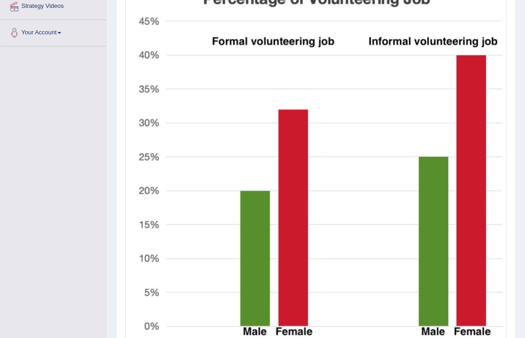
scroll to position [280, 0]
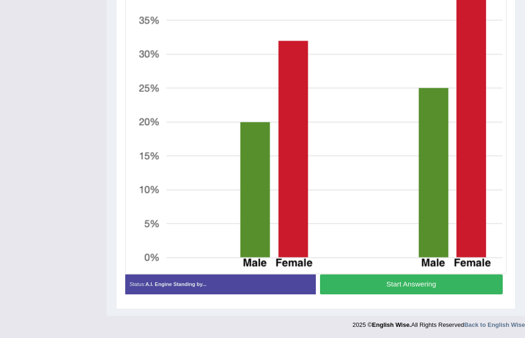
click at [381, 286] on button "Start Answering" at bounding box center [411, 284] width 183 height 20
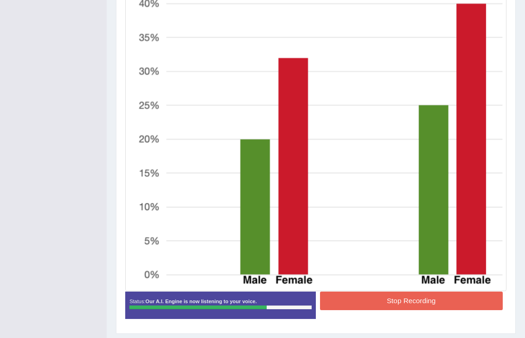
scroll to position [287, 0]
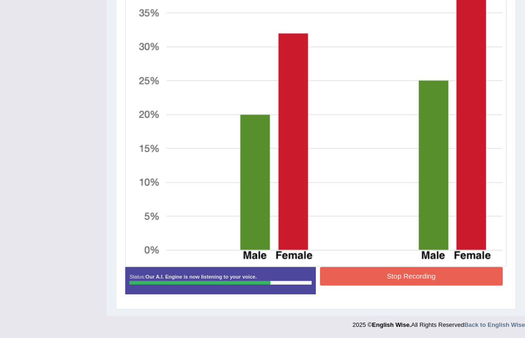
click at [384, 277] on button "Stop Recording" at bounding box center [411, 276] width 183 height 18
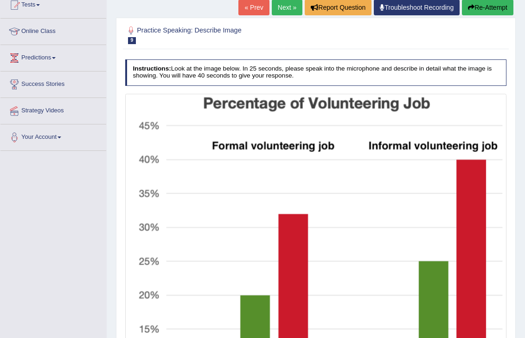
scroll to position [109, 0]
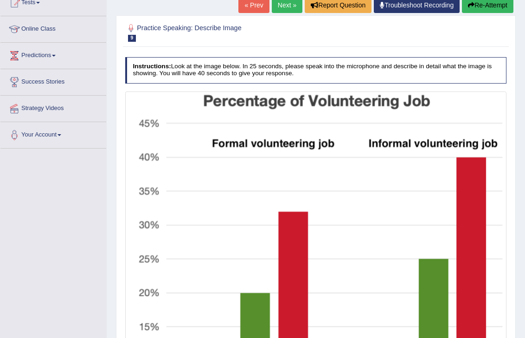
click at [485, 8] on button "Re-Attempt" at bounding box center [488, 5] width 52 height 16
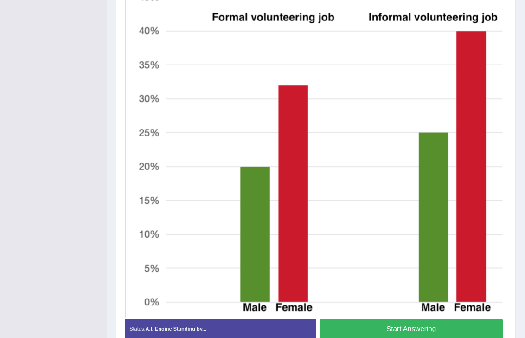
scroll to position [309, 0]
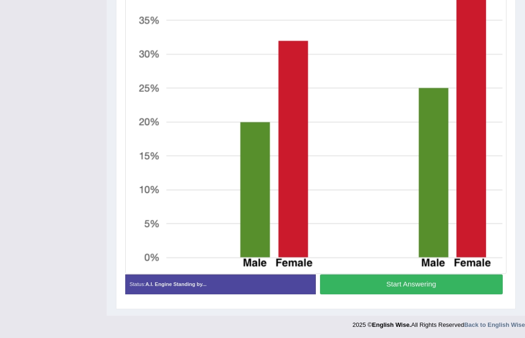
click at [362, 289] on button "Start Answering" at bounding box center [411, 284] width 183 height 20
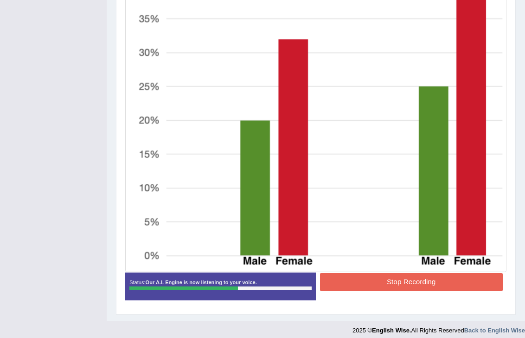
scroll to position [310, 0]
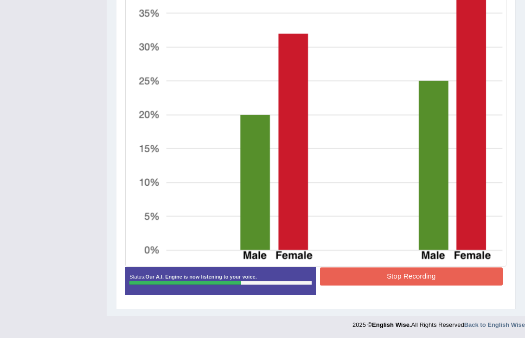
click at [385, 281] on button "Stop Recording" at bounding box center [411, 276] width 183 height 18
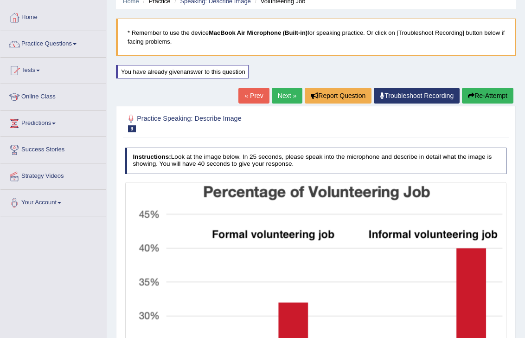
scroll to position [51, 0]
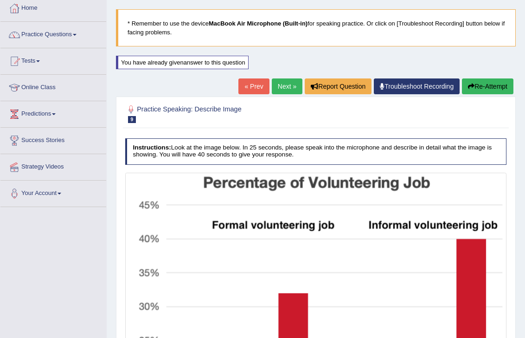
click at [473, 84] on button "Re-Attempt" at bounding box center [488, 86] width 52 height 16
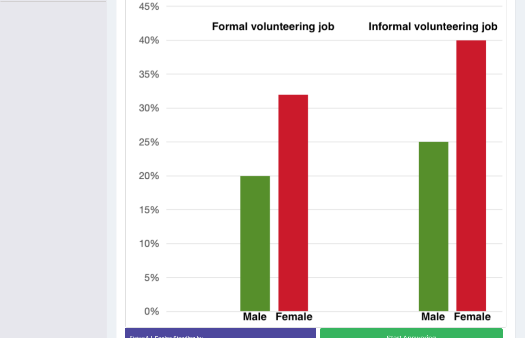
scroll to position [309, 0]
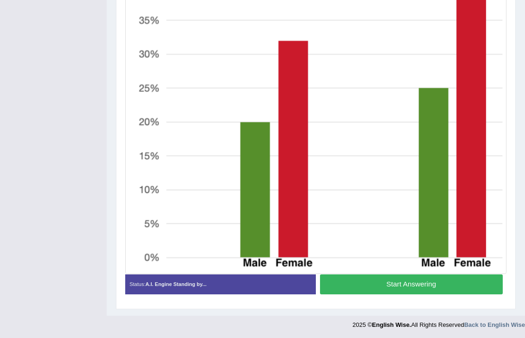
click at [397, 286] on button "Start Answering" at bounding box center [411, 284] width 183 height 20
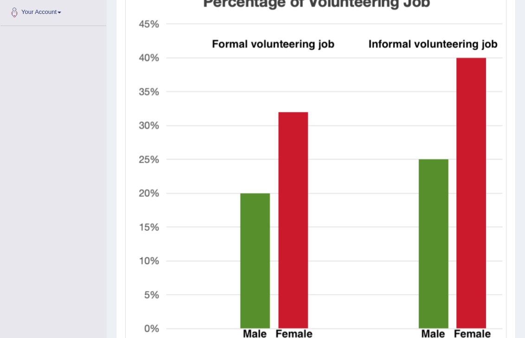
scroll to position [310, 0]
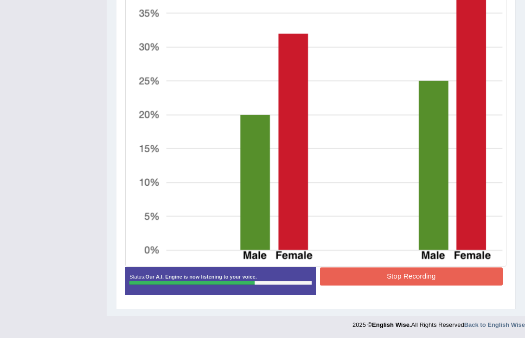
click at [384, 278] on button "Stop Recording" at bounding box center [411, 276] width 183 height 18
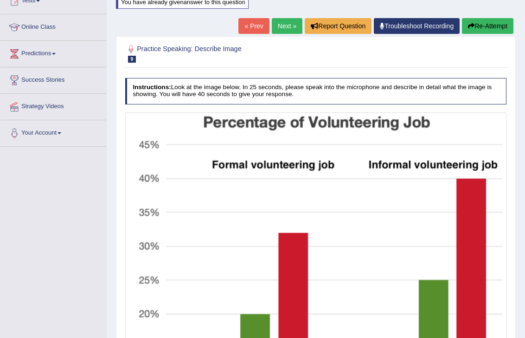
scroll to position [0, 0]
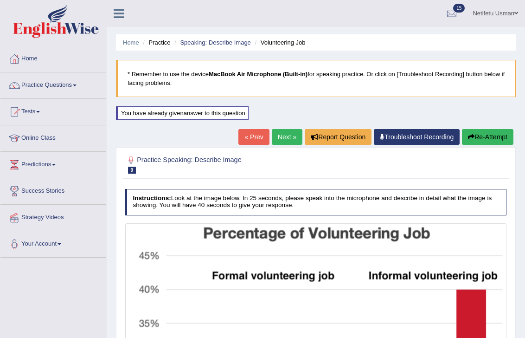
click at [494, 136] on button "Re-Attempt" at bounding box center [488, 137] width 52 height 16
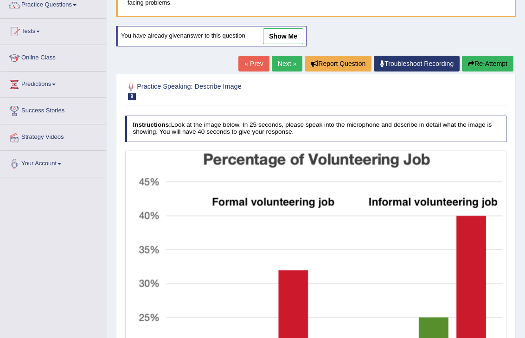
scroll to position [309, 0]
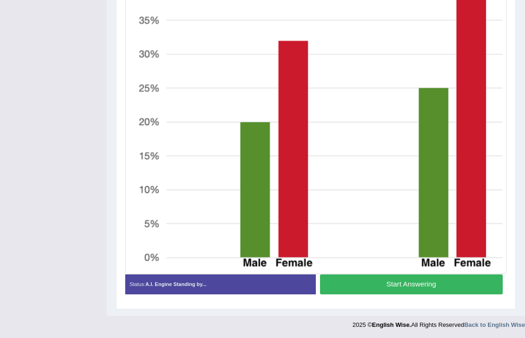
click at [356, 284] on button "Start Answering" at bounding box center [411, 284] width 183 height 20
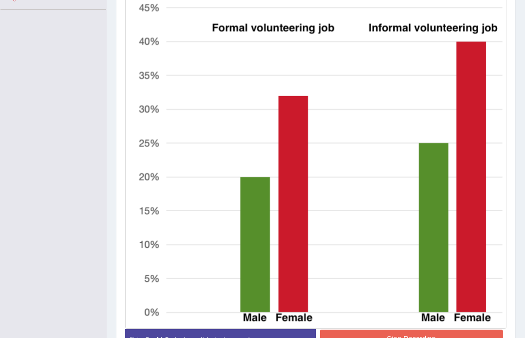
scroll to position [310, 0]
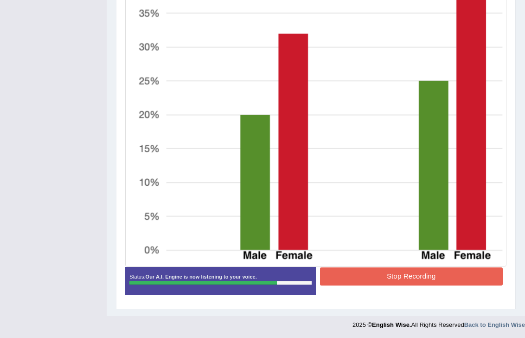
click at [360, 272] on button "Stop Recording" at bounding box center [411, 276] width 183 height 18
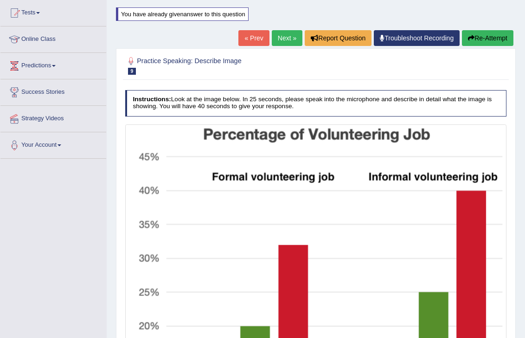
scroll to position [82, 0]
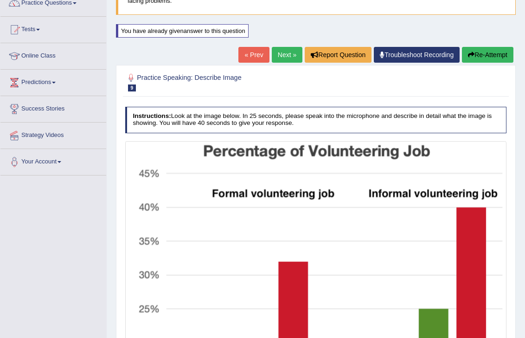
click at [275, 56] on link "Next »" at bounding box center [287, 55] width 31 height 16
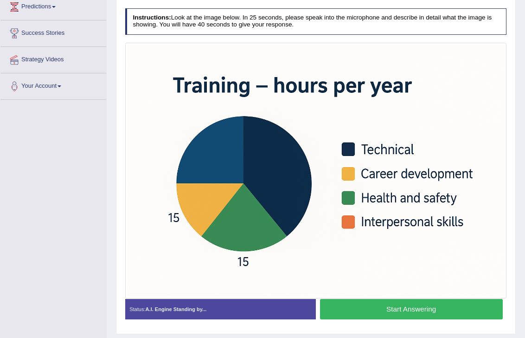
scroll to position [182, 0]
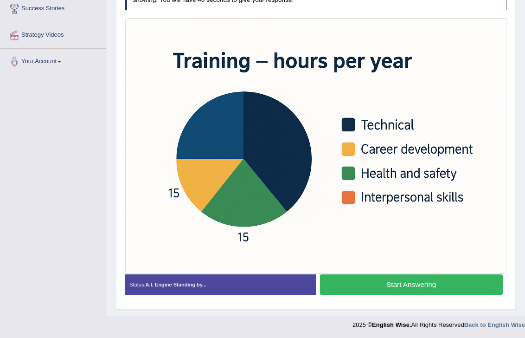
click at [361, 290] on button "Start Answering" at bounding box center [411, 284] width 183 height 20
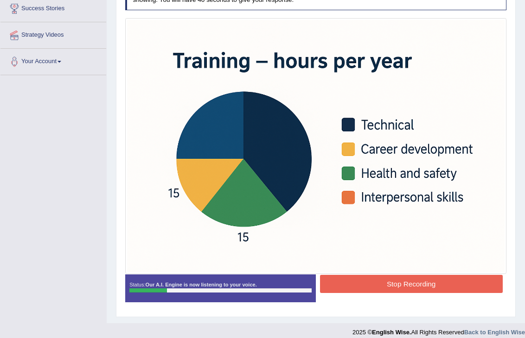
click at [355, 290] on button "Stop Recording" at bounding box center [411, 284] width 183 height 18
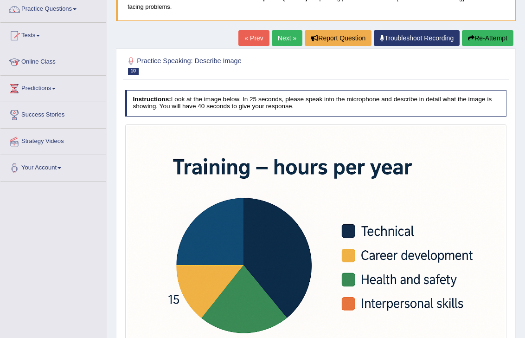
scroll to position [68, 0]
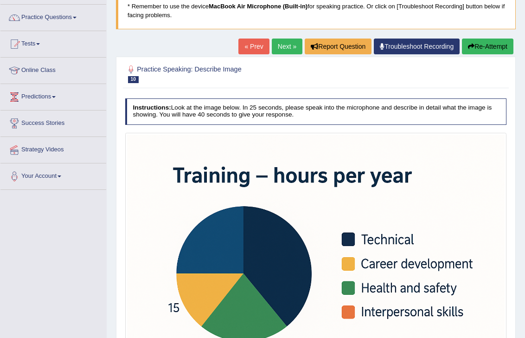
click at [478, 57] on div "Practice Speaking: Describe Image 10 Training Instructions: Look at the image b…" at bounding box center [316, 324] width 400 height 534
click at [478, 52] on button "Re-Attempt" at bounding box center [488, 47] width 52 height 16
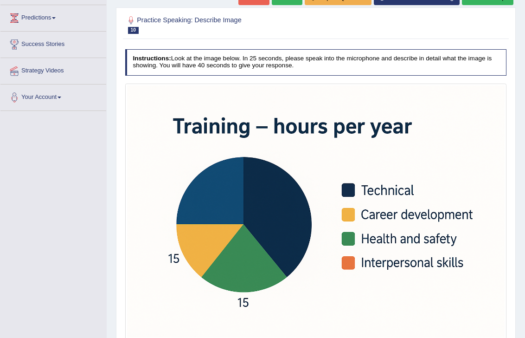
scroll to position [118, 0]
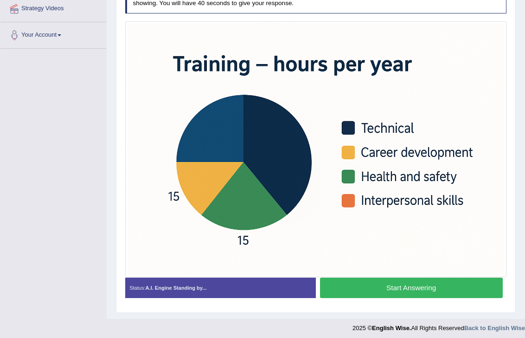
click at [372, 289] on button "Start Answering" at bounding box center [411, 287] width 183 height 20
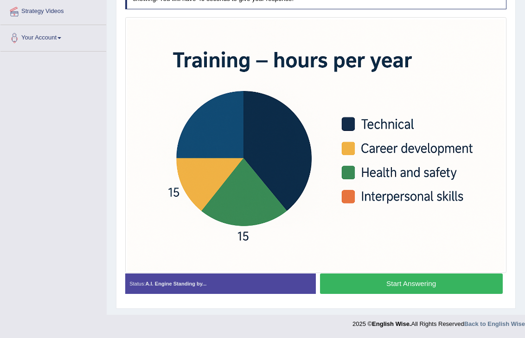
scroll to position [205, 0]
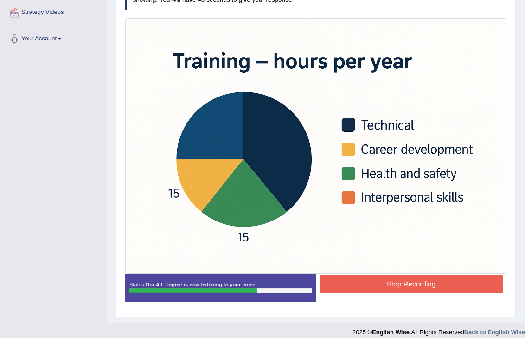
click at [371, 289] on button "Stop Recording" at bounding box center [411, 284] width 183 height 18
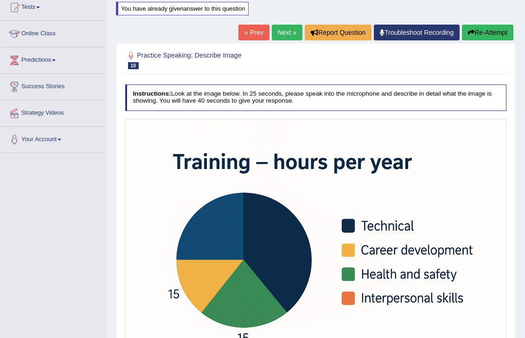
scroll to position [88, 0]
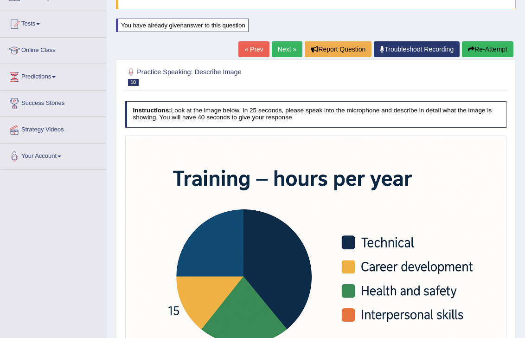
click at [485, 52] on button "Re-Attempt" at bounding box center [488, 49] width 52 height 16
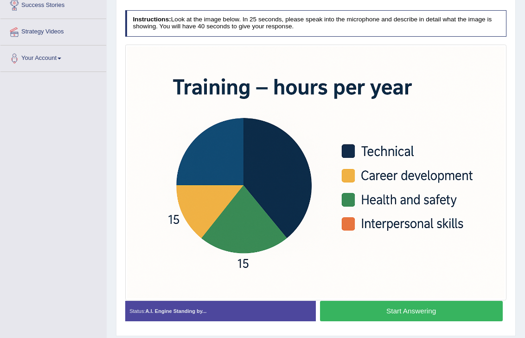
scroll to position [187, 0]
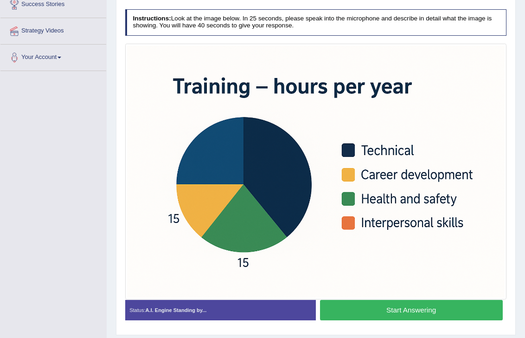
click at [382, 311] on button "Start Answering" at bounding box center [411, 310] width 183 height 20
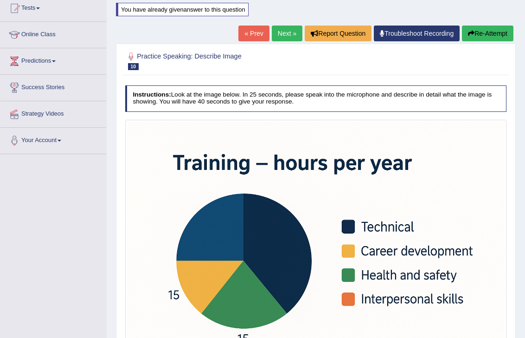
scroll to position [69, 0]
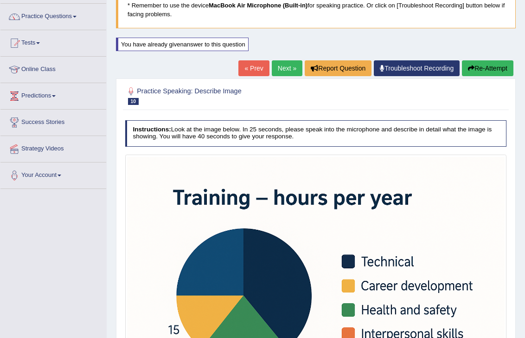
click at [475, 71] on button "Re-Attempt" at bounding box center [488, 68] width 52 height 16
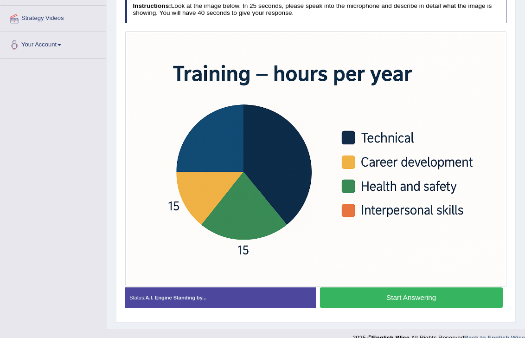
scroll to position [202, 0]
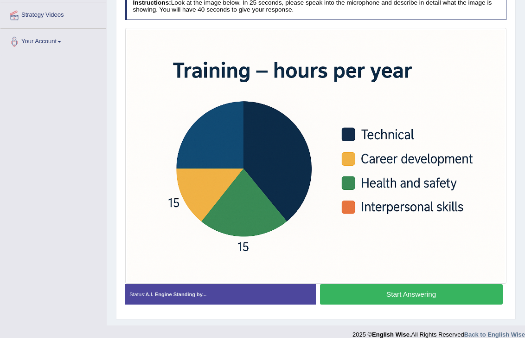
click at [381, 299] on button "Start Answering" at bounding box center [411, 294] width 183 height 20
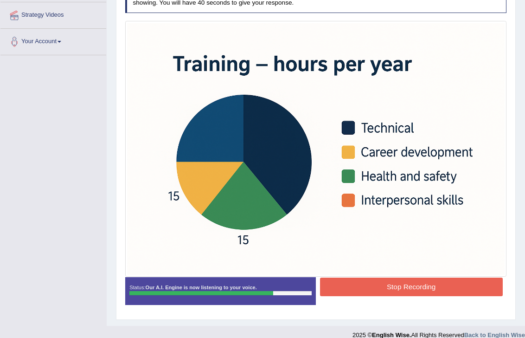
click at [375, 284] on button "Stop Recording" at bounding box center [411, 286] width 183 height 18
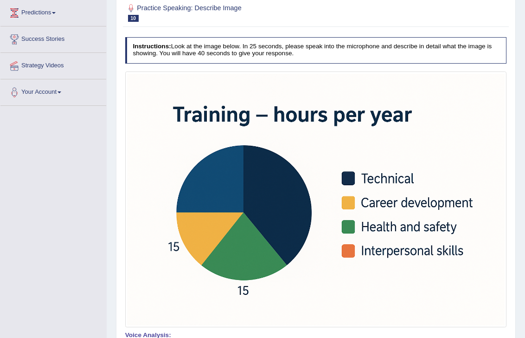
scroll to position [37, 0]
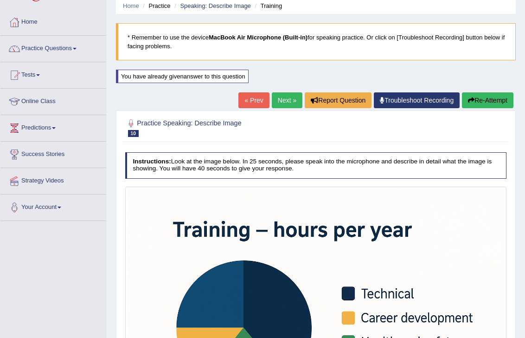
click at [275, 99] on link "Next »" at bounding box center [287, 100] width 31 height 16
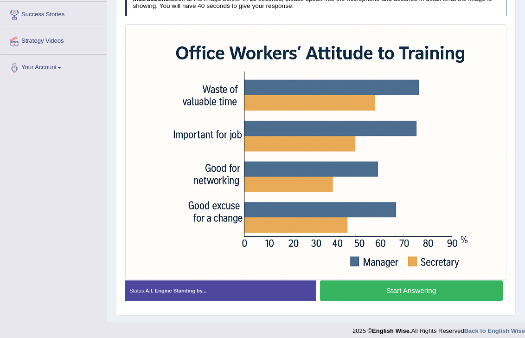
scroll to position [182, 0]
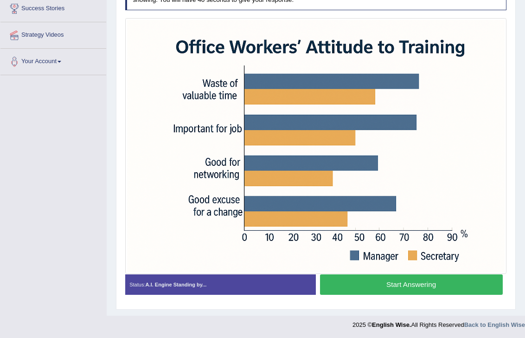
click at [340, 288] on button "Start Answering" at bounding box center [411, 284] width 183 height 20
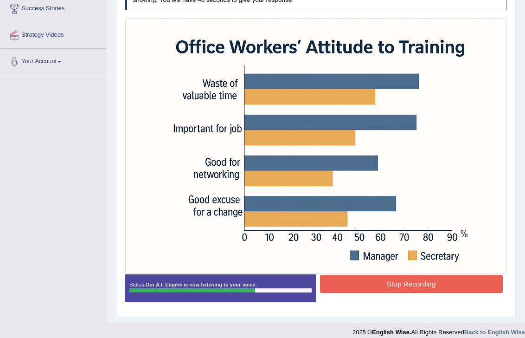
click at [340, 288] on button "Stop Recording" at bounding box center [411, 284] width 183 height 18
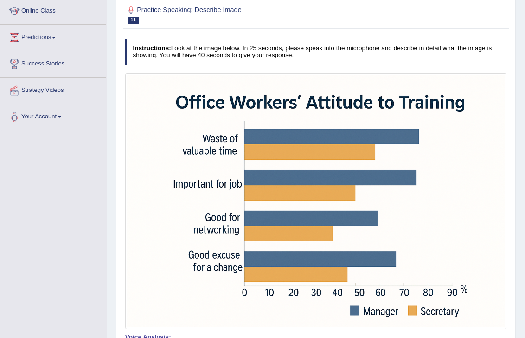
scroll to position [66, 0]
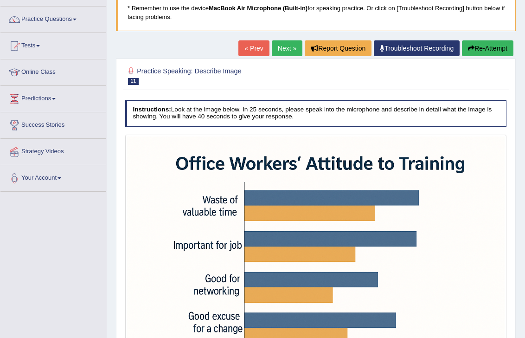
click at [277, 45] on link "Next »" at bounding box center [287, 48] width 31 height 16
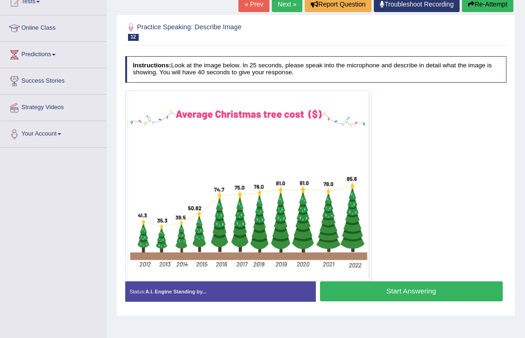
scroll to position [107, 0]
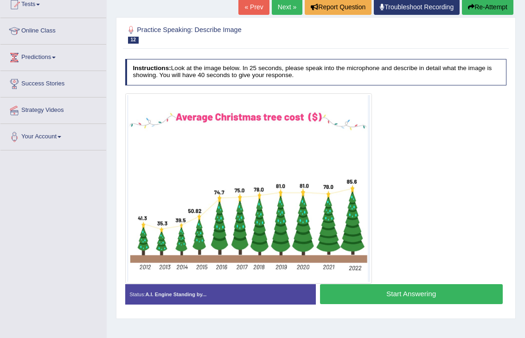
click at [362, 295] on button "Start Answering" at bounding box center [411, 294] width 183 height 20
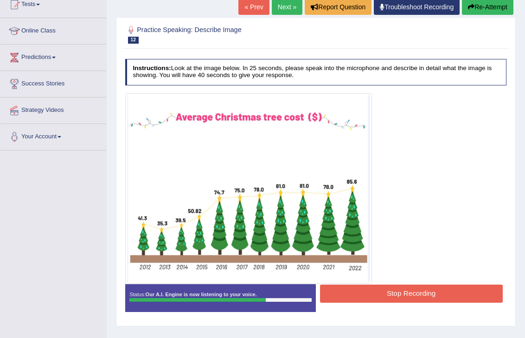
click at [362, 295] on button "Stop Recording" at bounding box center [411, 293] width 183 height 18
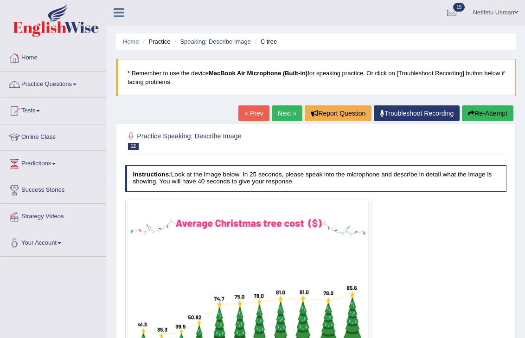
scroll to position [0, 0]
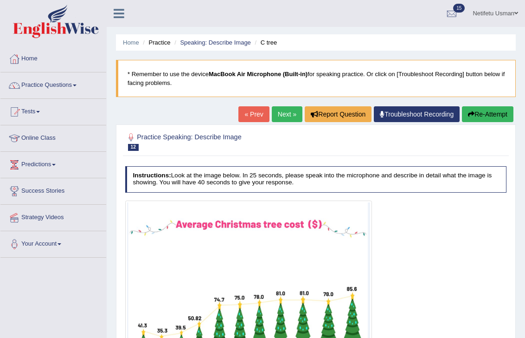
click at [480, 119] on button "Re-Attempt" at bounding box center [488, 114] width 52 height 16
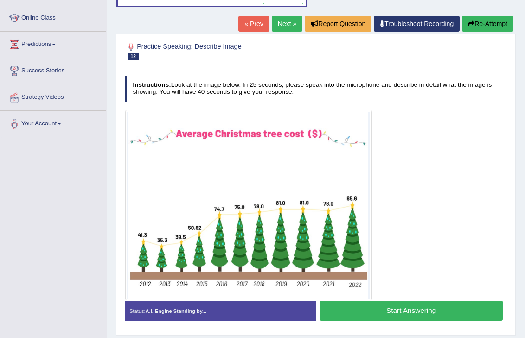
scroll to position [121, 0]
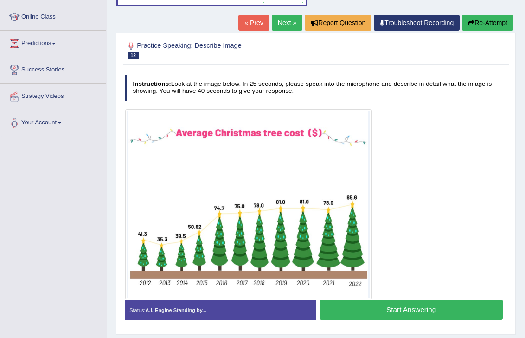
click at [374, 313] on button "Start Answering" at bounding box center [411, 310] width 183 height 20
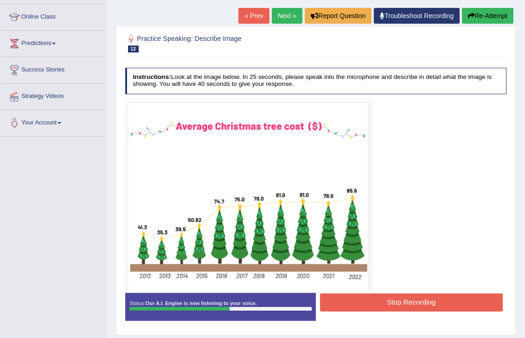
click at [380, 305] on button "Stop Recording" at bounding box center [411, 302] width 183 height 18
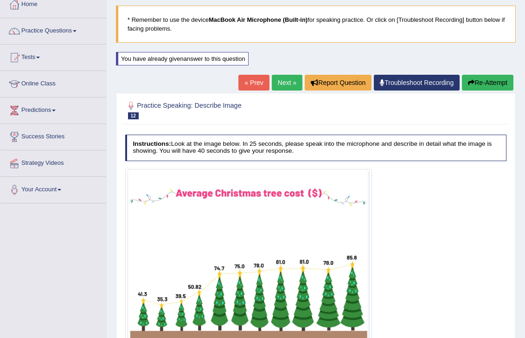
scroll to position [0, 0]
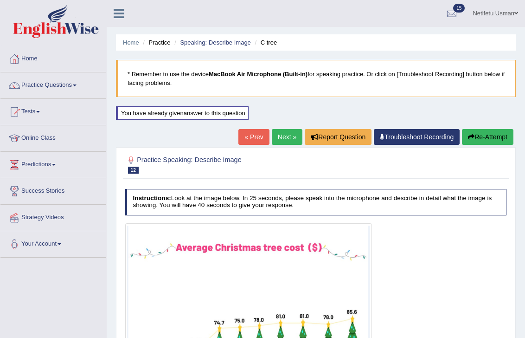
click at [280, 138] on link "Next »" at bounding box center [287, 137] width 31 height 16
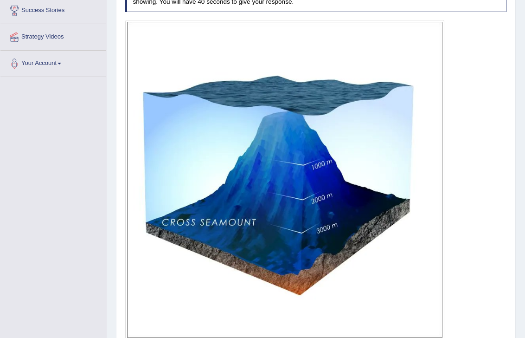
scroll to position [245, 0]
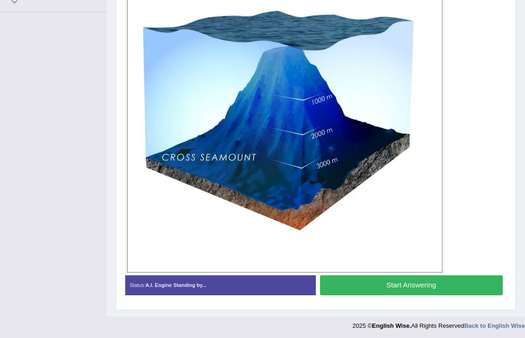
click at [360, 295] on div "Start Answering" at bounding box center [411, 286] width 191 height 22
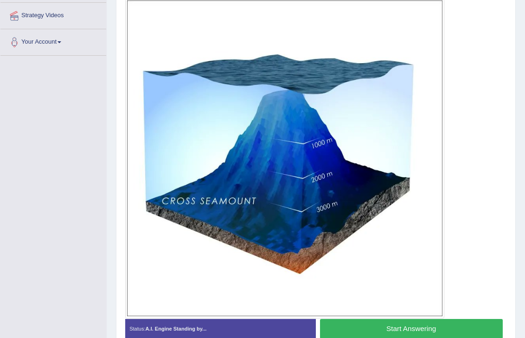
scroll to position [210, 0]
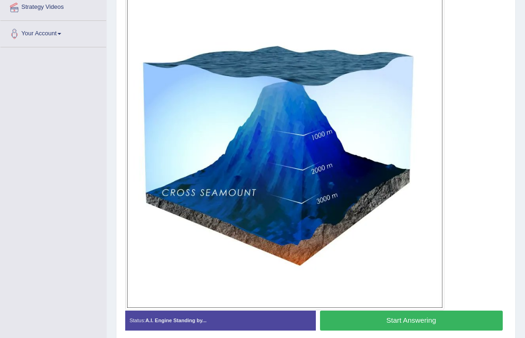
click at [354, 317] on button "Start Answering" at bounding box center [411, 320] width 183 height 20
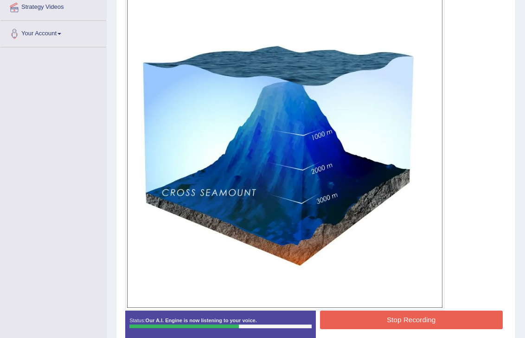
click at [354, 318] on button "Stop Recording" at bounding box center [411, 319] width 183 height 18
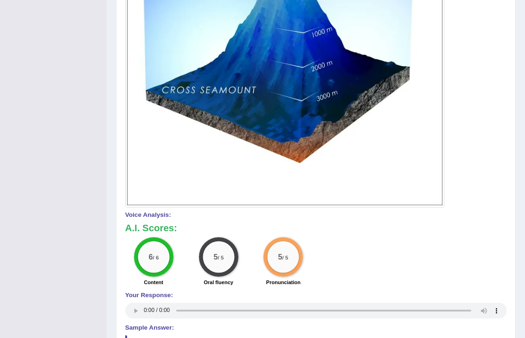
scroll to position [0, 0]
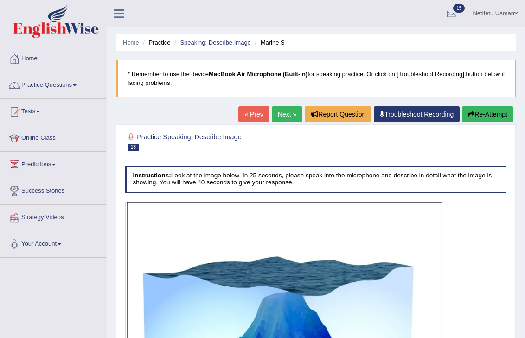
click at [277, 116] on link "Next »" at bounding box center [287, 114] width 31 height 16
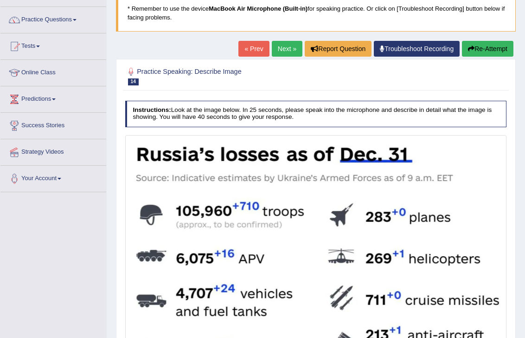
scroll to position [69, 0]
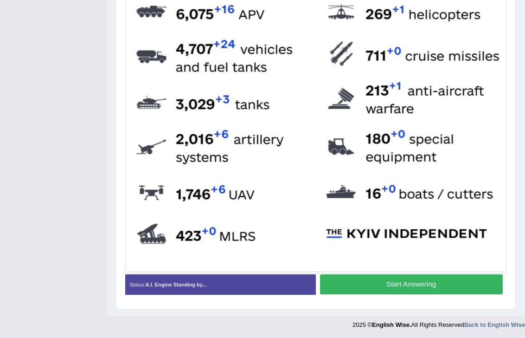
click at [363, 284] on button "Start Answering" at bounding box center [411, 284] width 183 height 20
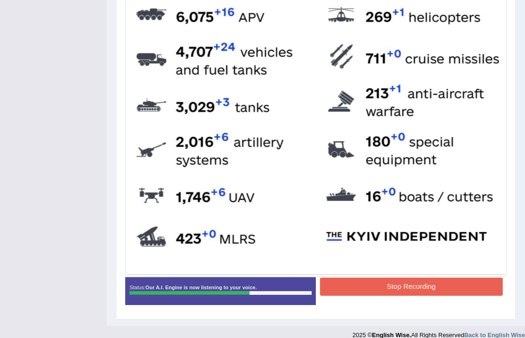
scroll to position [317, 0]
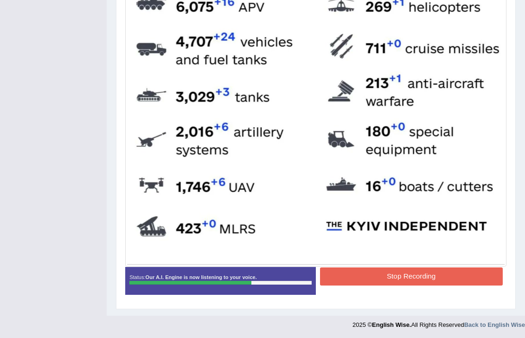
click at [413, 273] on button "Stop Recording" at bounding box center [411, 276] width 183 height 18
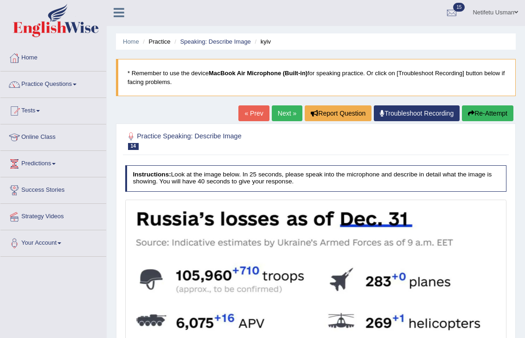
scroll to position [0, 0]
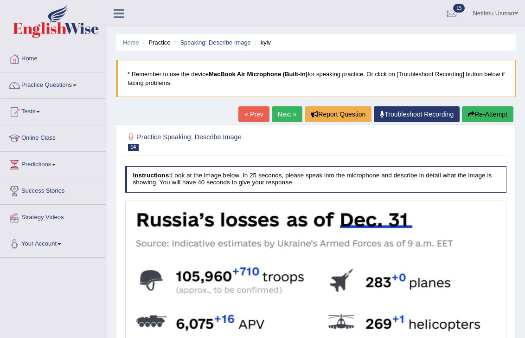
click at [275, 115] on link "Next »" at bounding box center [287, 114] width 31 height 16
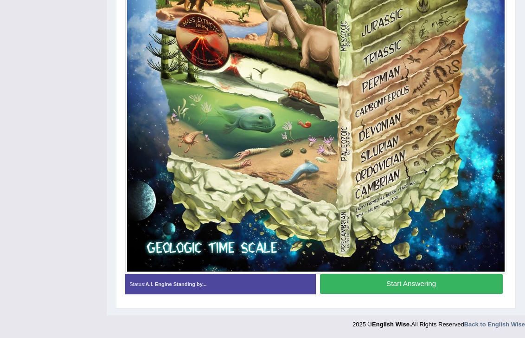
click at [365, 284] on button "Start Answering" at bounding box center [411, 284] width 183 height 20
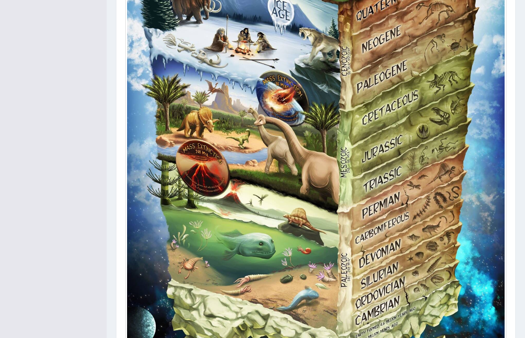
scroll to position [469, 0]
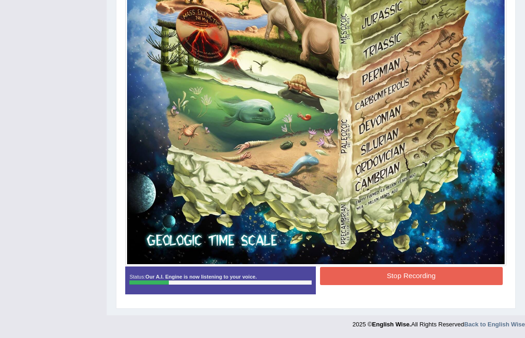
click at [397, 277] on button "Stop Recording" at bounding box center [411, 276] width 183 height 18
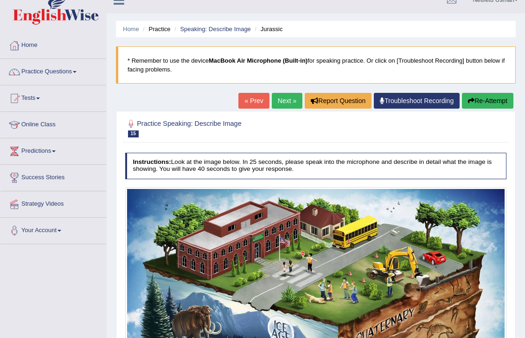
scroll to position [0, 0]
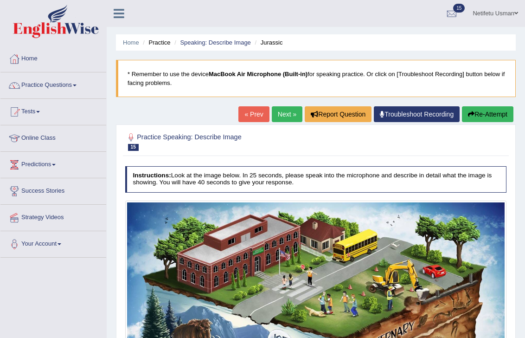
click at [474, 118] on button "Re-Attempt" at bounding box center [488, 114] width 52 height 16
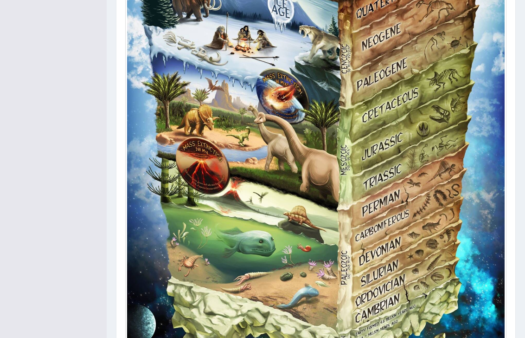
scroll to position [409, 0]
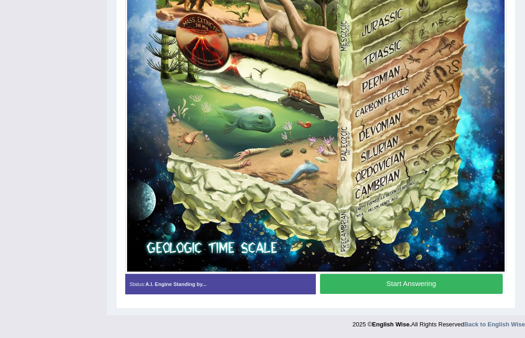
click at [411, 288] on button "Start Answering" at bounding box center [411, 284] width 183 height 20
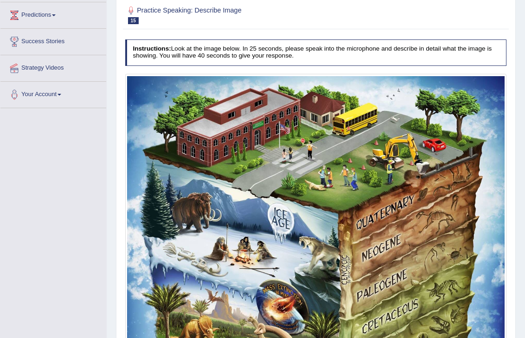
scroll to position [107, 0]
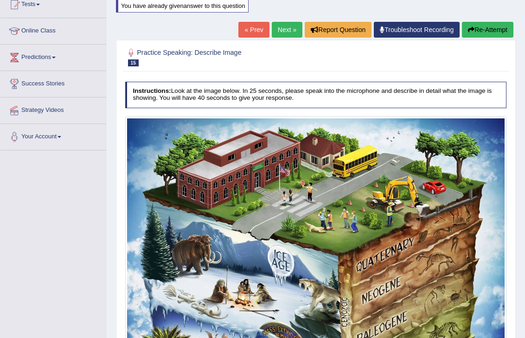
click at [276, 30] on link "Next »" at bounding box center [287, 30] width 31 height 16
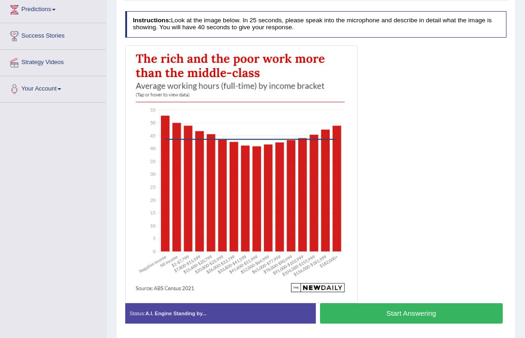
scroll to position [159, 0]
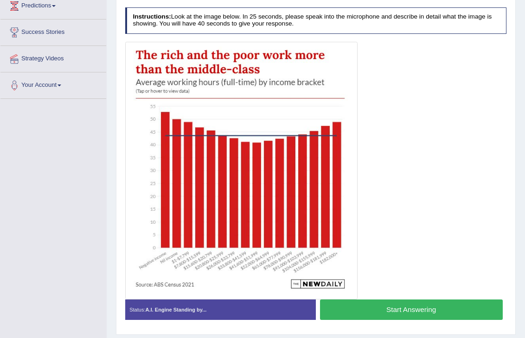
click at [356, 310] on button "Start Answering" at bounding box center [411, 309] width 183 height 20
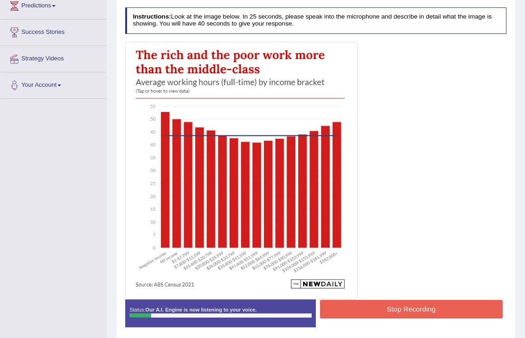
click at [356, 310] on button "Stop Recording" at bounding box center [411, 309] width 183 height 18
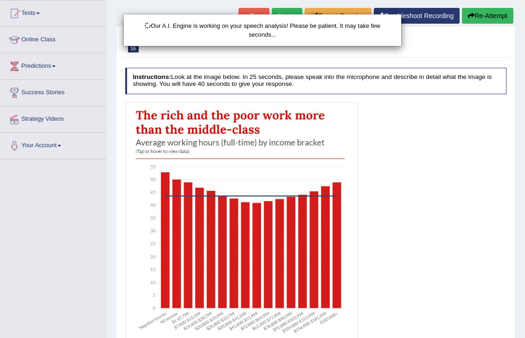
scroll to position [87, 0]
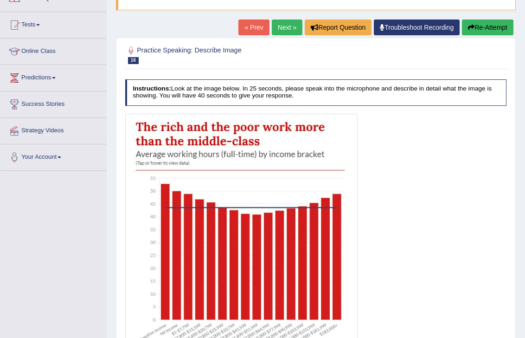
click at [476, 27] on button "Re-Attempt" at bounding box center [488, 27] width 52 height 16
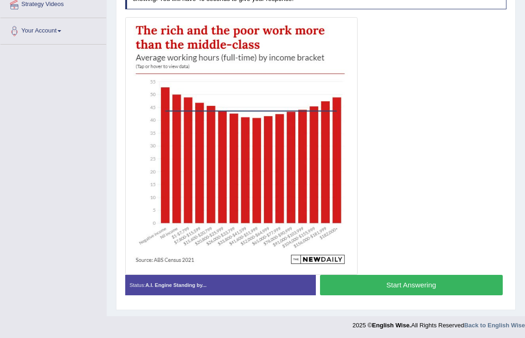
click at [382, 290] on button "Start Answering" at bounding box center [411, 285] width 183 height 20
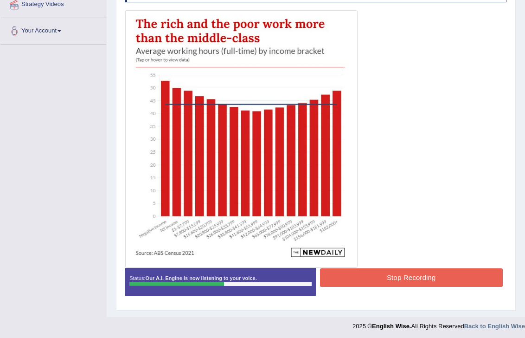
click at [415, 271] on button "Stop Recording" at bounding box center [411, 277] width 183 height 18
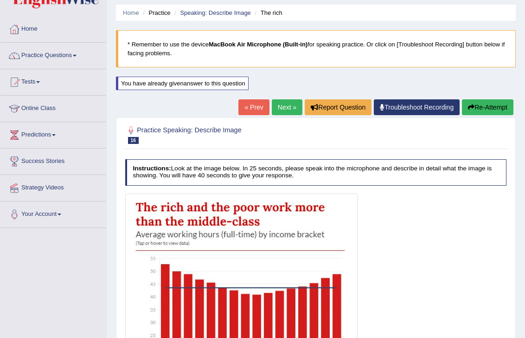
scroll to position [0, 0]
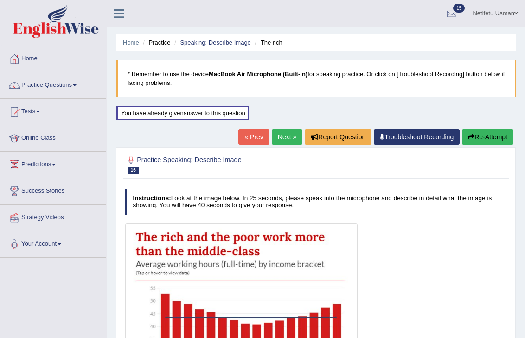
click at [500, 144] on button "Re-Attempt" at bounding box center [488, 137] width 52 height 16
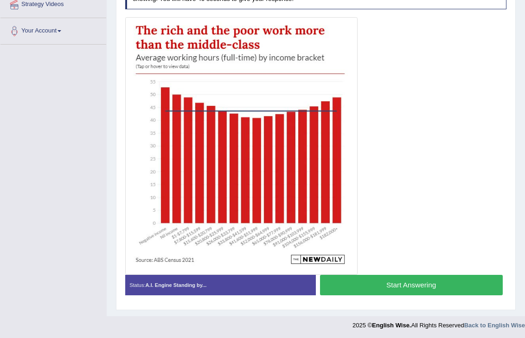
click at [388, 288] on button "Start Answering" at bounding box center [411, 285] width 183 height 20
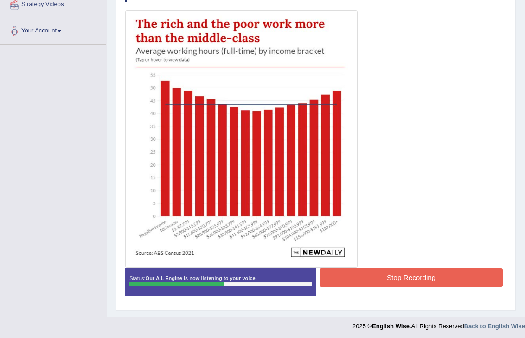
click at [388, 288] on div "Status: Our A.I. Engine is now listening to your voice. Start Answering Stop Re…" at bounding box center [316, 286] width 382 height 36
click at [382, 280] on button "Stop Recording" at bounding box center [411, 277] width 183 height 18
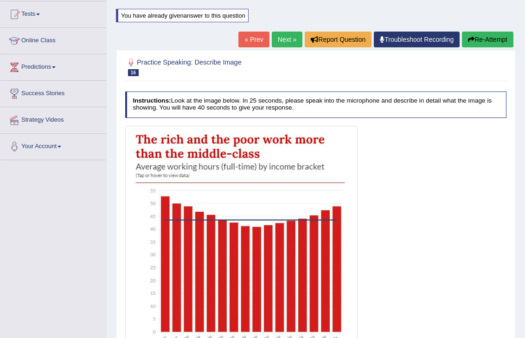
scroll to position [26, 0]
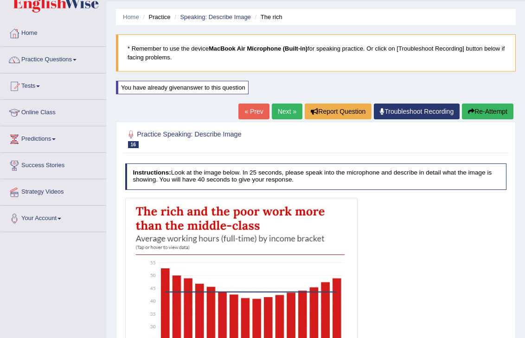
click at [280, 106] on link "Next »" at bounding box center [287, 111] width 31 height 16
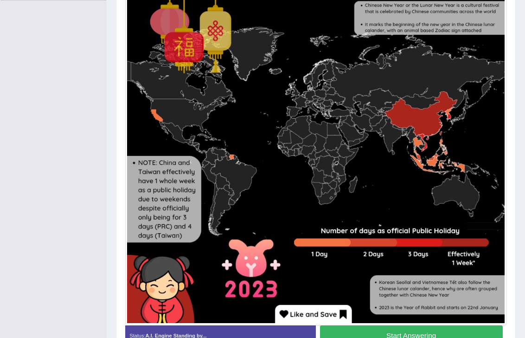
scroll to position [260, 0]
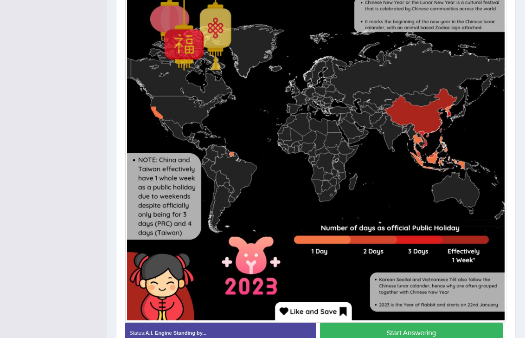
click at [352, 335] on button "Start Answering" at bounding box center [411, 332] width 183 height 20
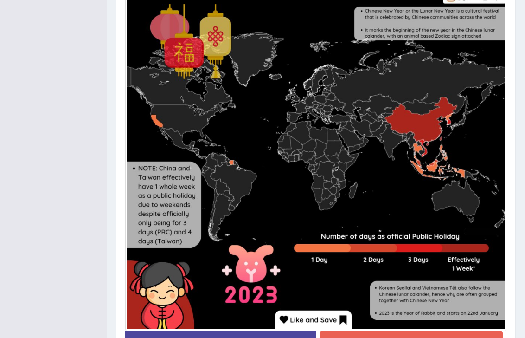
scroll to position [316, 0]
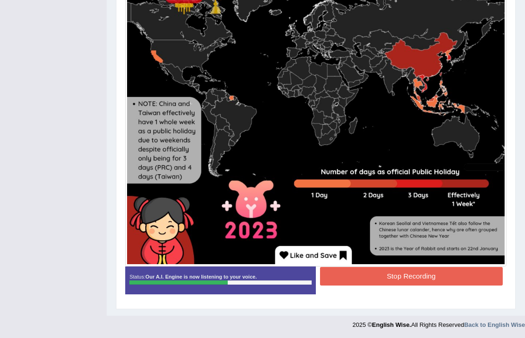
click at [346, 270] on button "Stop Recording" at bounding box center [411, 276] width 183 height 18
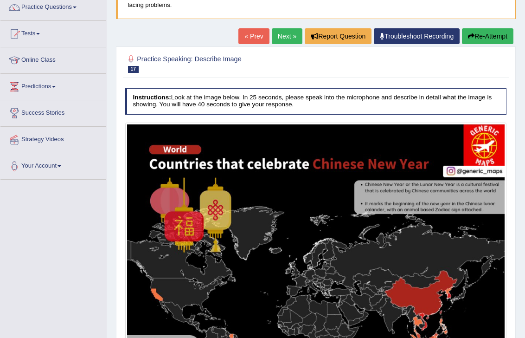
scroll to position [72, 0]
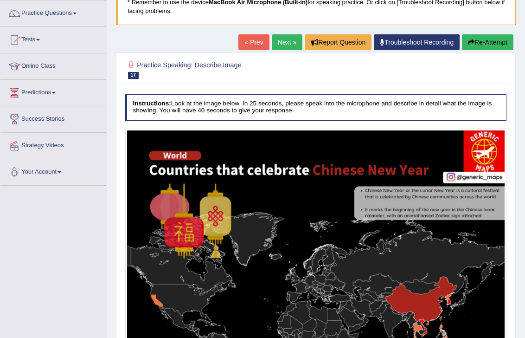
click at [485, 41] on button "Re-Attempt" at bounding box center [488, 42] width 52 height 16
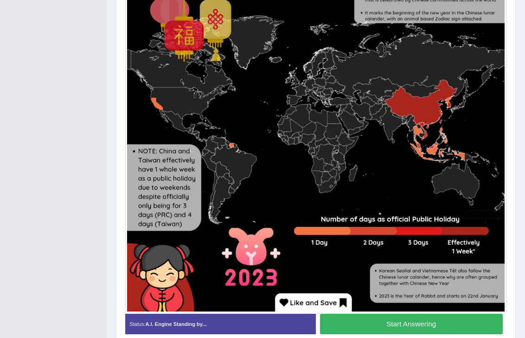
scroll to position [301, 0]
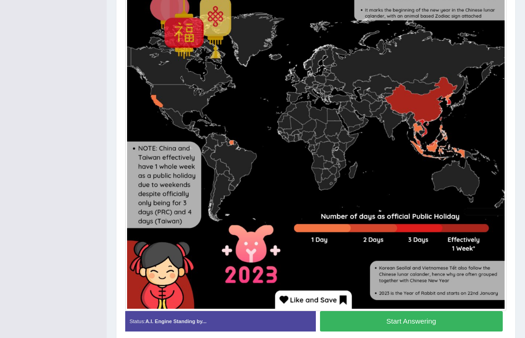
click at [369, 331] on div "Start Answering" at bounding box center [411, 322] width 191 height 22
click at [369, 328] on button "Start Answering" at bounding box center [411, 321] width 183 height 20
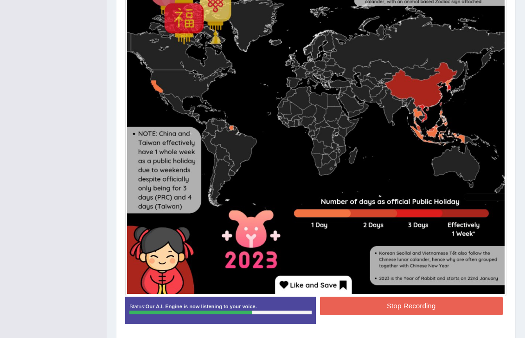
scroll to position [314, 0]
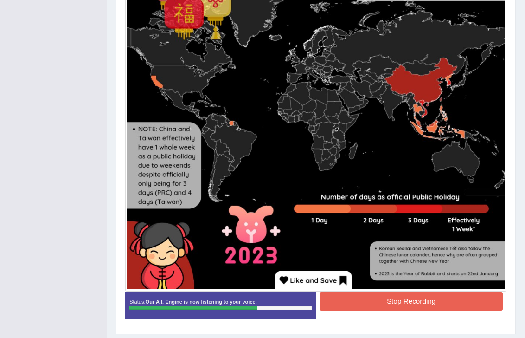
click at [379, 306] on button "Stop Recording" at bounding box center [411, 301] width 183 height 18
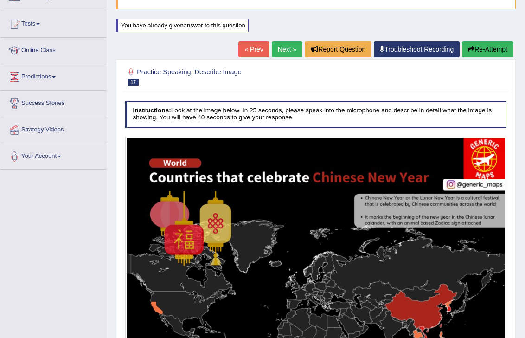
scroll to position [0, 0]
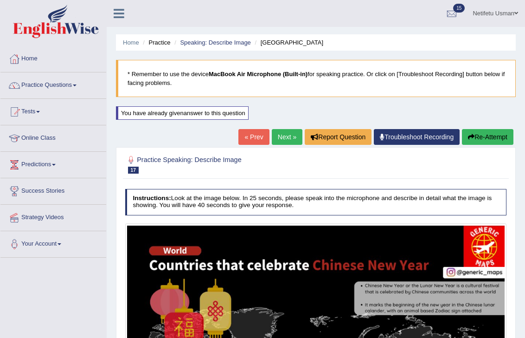
click at [278, 139] on link "Next »" at bounding box center [287, 137] width 31 height 16
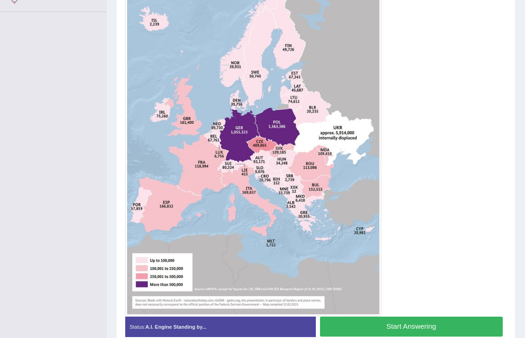
scroll to position [287, 0]
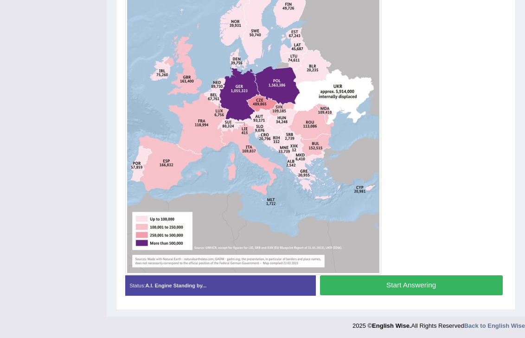
click at [383, 286] on button "Start Answering" at bounding box center [411, 285] width 183 height 20
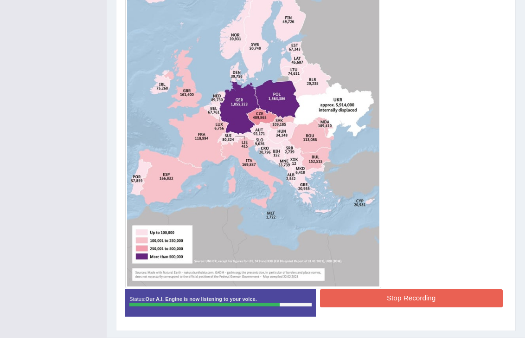
scroll to position [294, 0]
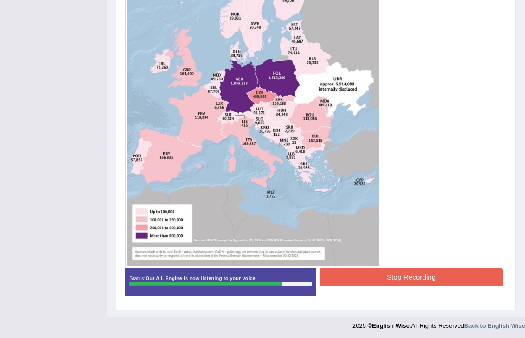
click at [386, 276] on button "Stop Recording" at bounding box center [411, 277] width 183 height 18
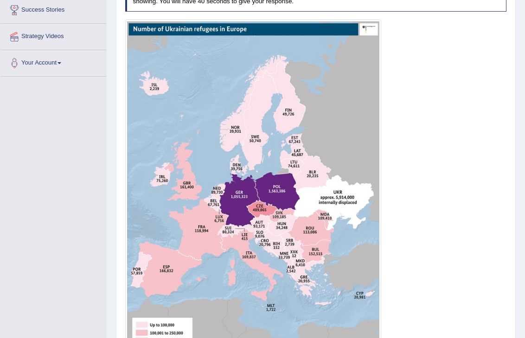
scroll to position [0, 0]
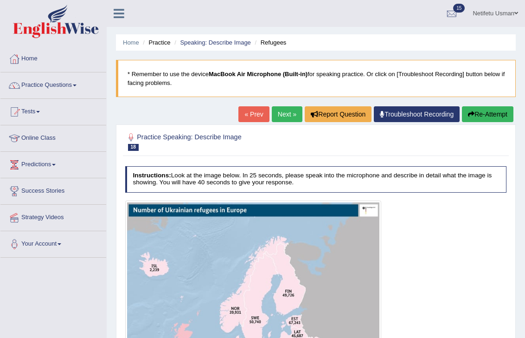
click at [275, 115] on link "Next »" at bounding box center [287, 114] width 31 height 16
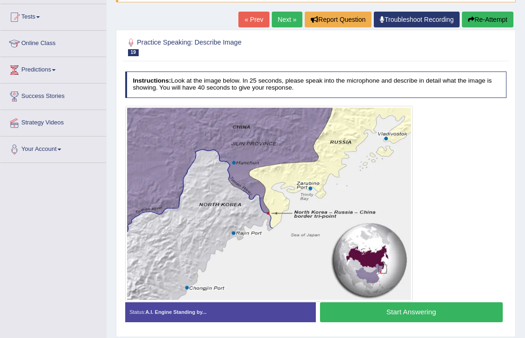
scroll to position [103, 0]
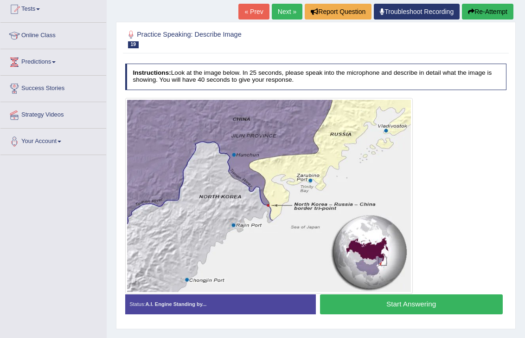
click at [366, 300] on button "Start Answering" at bounding box center [411, 304] width 183 height 20
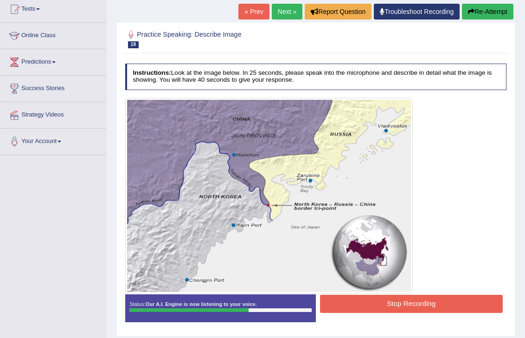
click at [366, 300] on button "Stop Recording" at bounding box center [411, 304] width 183 height 18
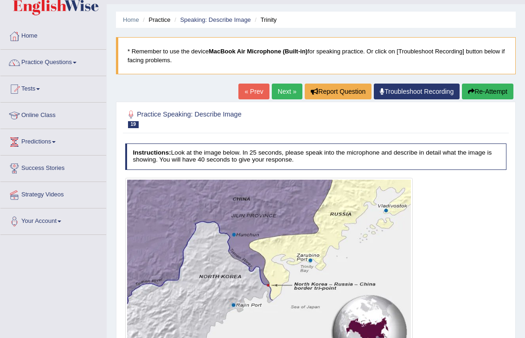
scroll to position [0, 0]
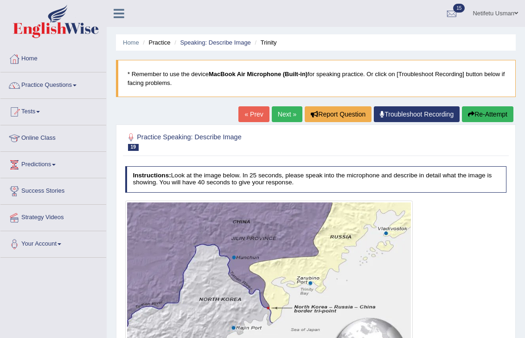
click at [274, 117] on link "Next »" at bounding box center [287, 114] width 31 height 16
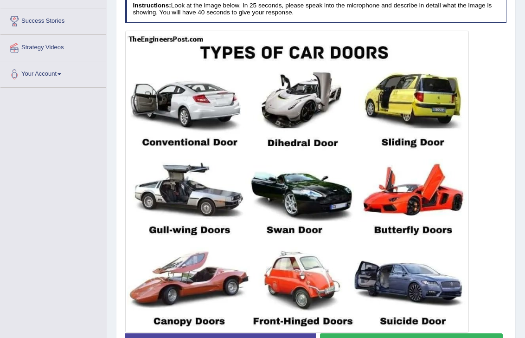
scroll to position [228, 0]
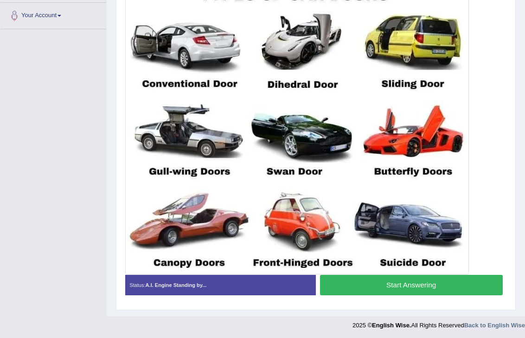
click at [387, 289] on button "Start Answering" at bounding box center [411, 285] width 183 height 20
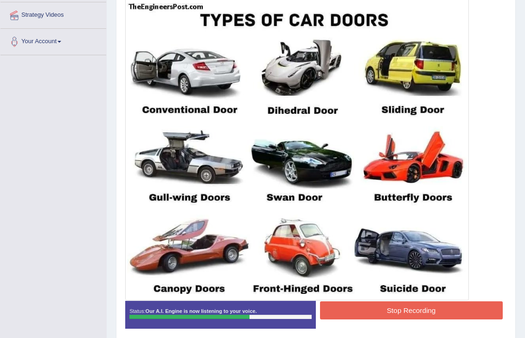
scroll to position [236, 0]
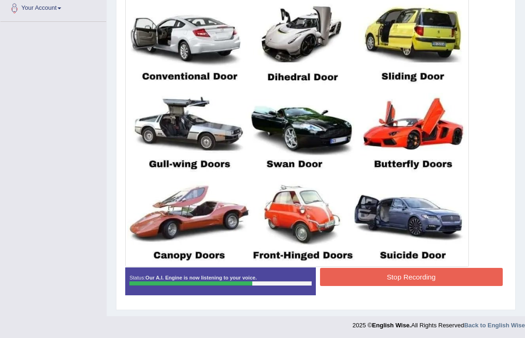
click at [415, 279] on button "Stop Recording" at bounding box center [411, 277] width 183 height 18
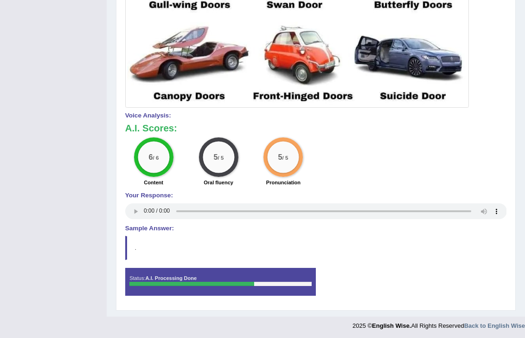
scroll to position [0, 0]
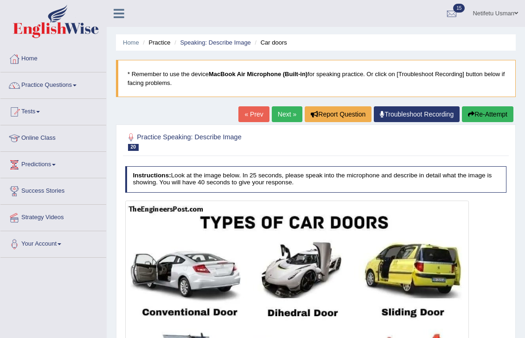
click at [277, 117] on link "Next »" at bounding box center [287, 114] width 31 height 16
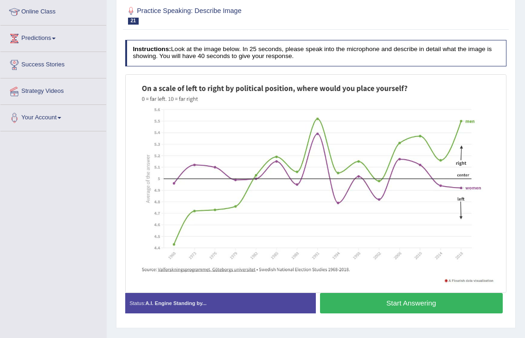
scroll to position [142, 0]
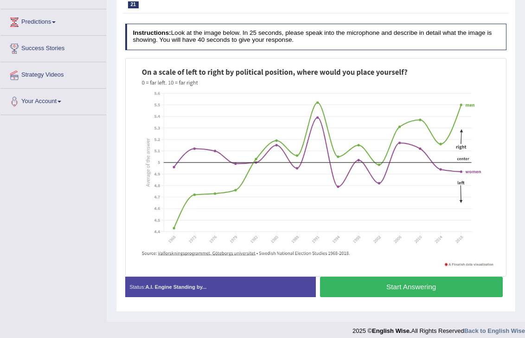
click at [357, 283] on button "Start Answering" at bounding box center [411, 287] width 183 height 20
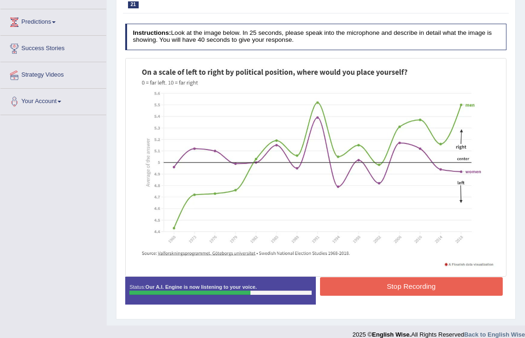
click at [374, 292] on button "Stop Recording" at bounding box center [411, 286] width 183 height 18
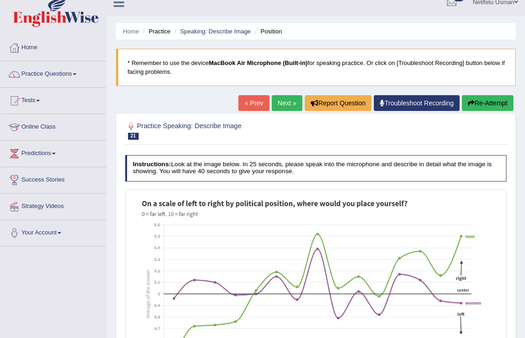
scroll to position [0, 0]
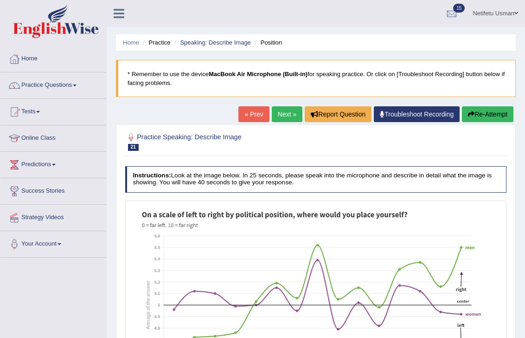
click at [281, 122] on link "Next »" at bounding box center [287, 114] width 31 height 16
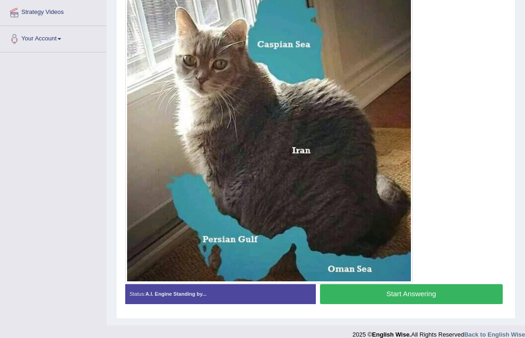
scroll to position [214, 0]
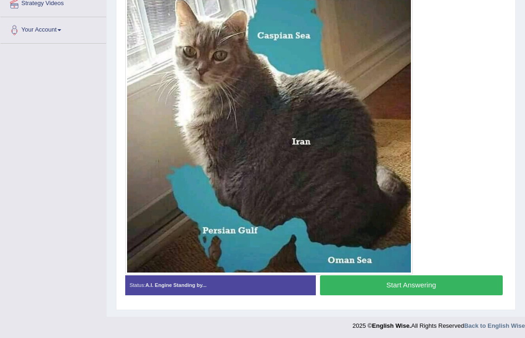
click at [363, 287] on button "Start Answering" at bounding box center [411, 285] width 183 height 20
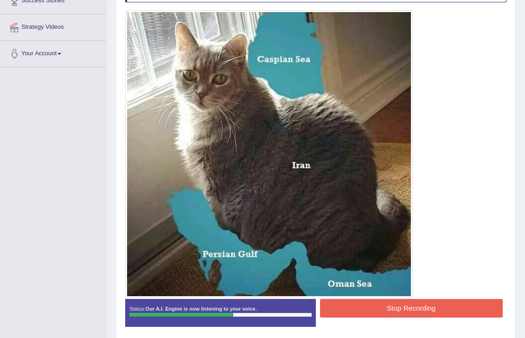
scroll to position [199, 0]
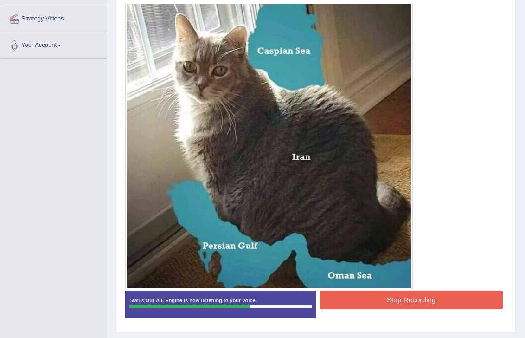
click at [367, 292] on button "Stop Recording" at bounding box center [411, 299] width 183 height 18
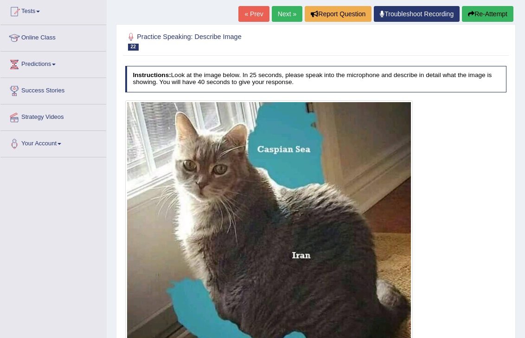
scroll to position [75, 0]
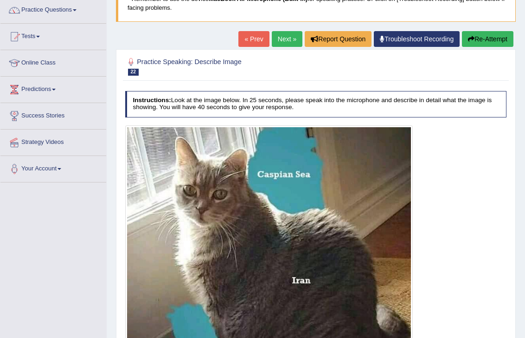
click at [278, 38] on link "Next »" at bounding box center [287, 39] width 31 height 16
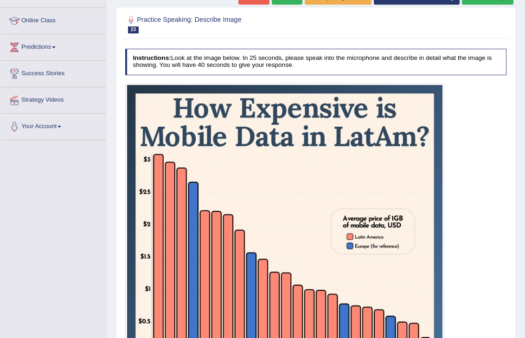
scroll to position [225, 0]
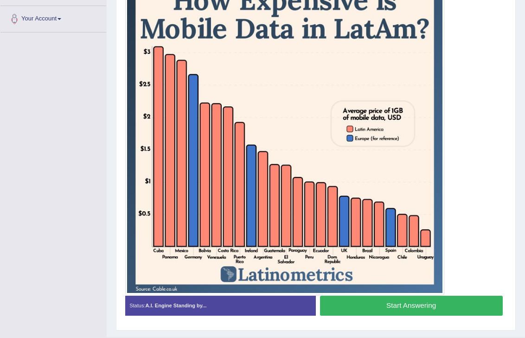
click at [358, 309] on button "Start Answering" at bounding box center [411, 306] width 183 height 20
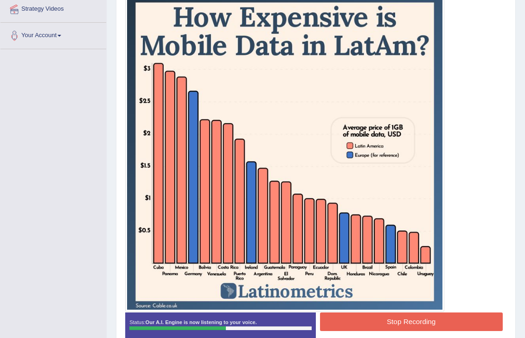
scroll to position [209, 0]
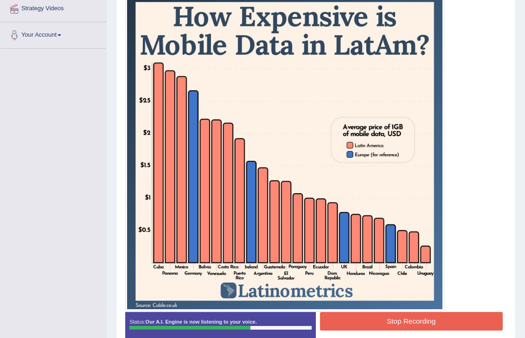
click at [360, 321] on button "Stop Recording" at bounding box center [411, 321] width 183 height 18
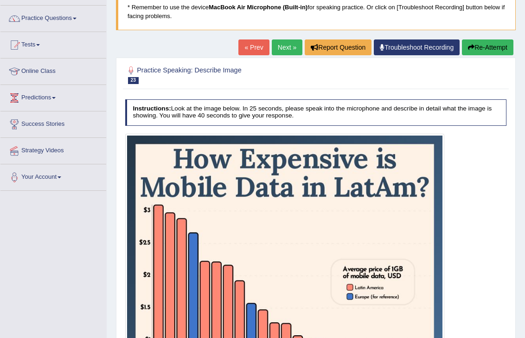
scroll to position [0, 0]
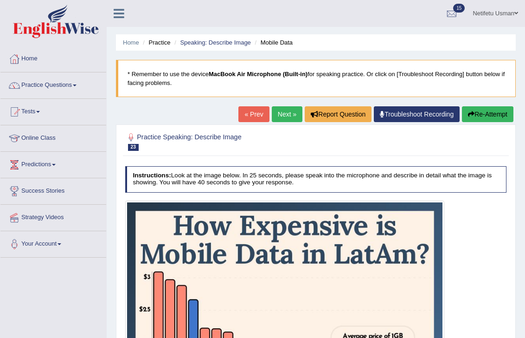
click at [273, 114] on link "Next »" at bounding box center [287, 114] width 31 height 16
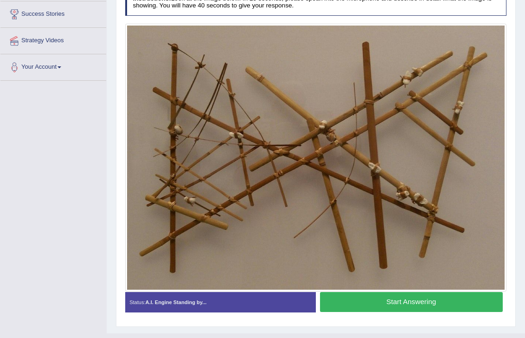
scroll to position [194, 0]
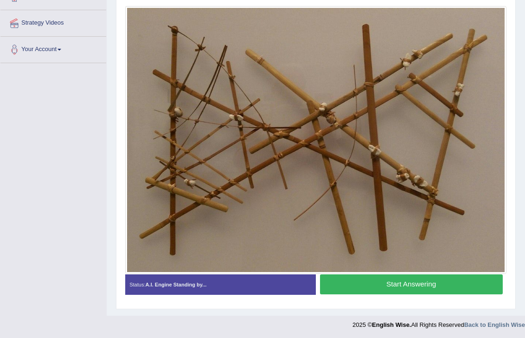
click at [374, 284] on button "Start Answering" at bounding box center [411, 284] width 183 height 20
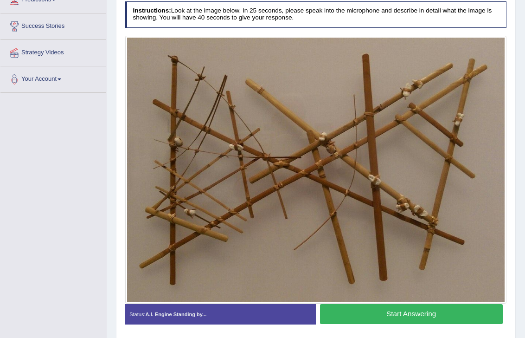
scroll to position [155, 0]
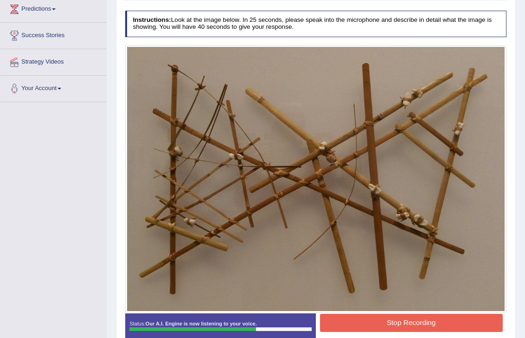
click at [364, 323] on button "Stop Recording" at bounding box center [411, 323] width 183 height 18
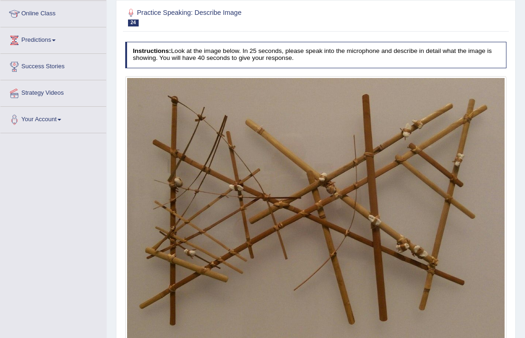
scroll to position [0, 0]
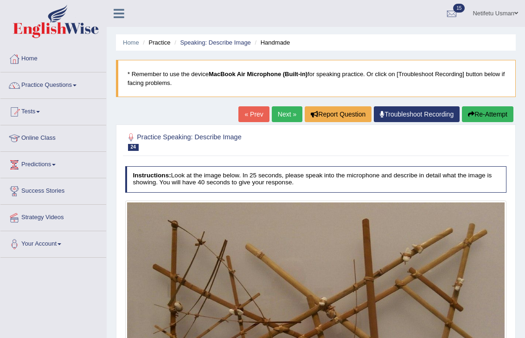
click at [279, 117] on link "Next »" at bounding box center [287, 114] width 31 height 16
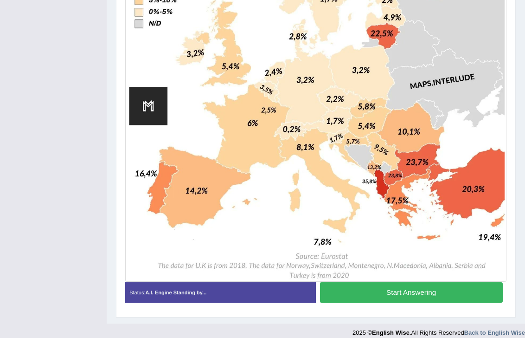
scroll to position [410, 0]
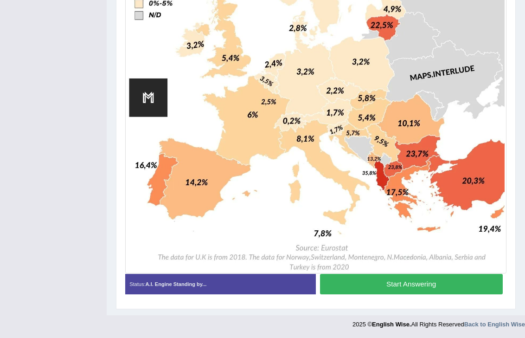
click at [358, 288] on button "Start Answering" at bounding box center [411, 284] width 183 height 20
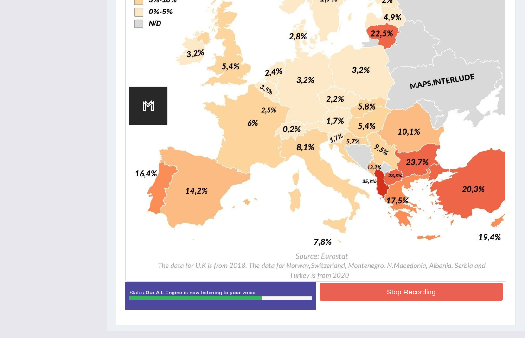
scroll to position [418, 0]
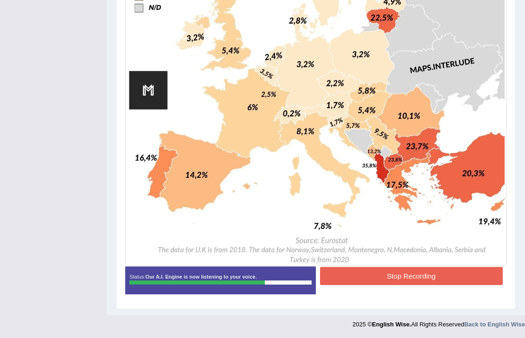
click at [362, 272] on button "Stop Recording" at bounding box center [411, 276] width 183 height 18
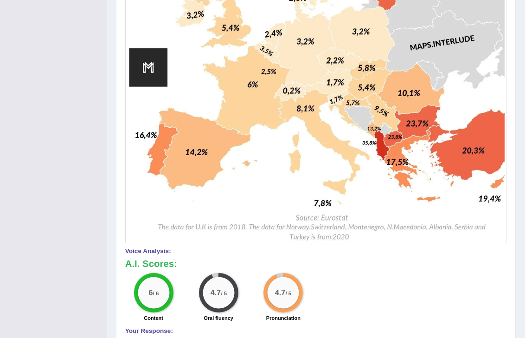
scroll to position [0, 0]
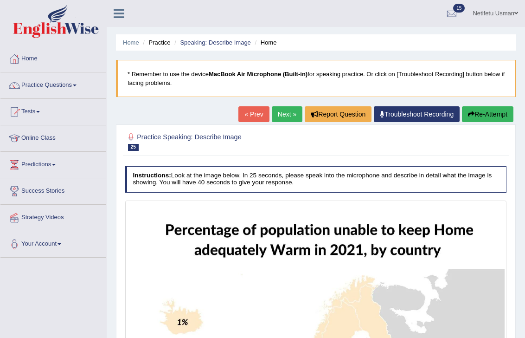
click at [287, 119] on link "Next »" at bounding box center [287, 114] width 31 height 16
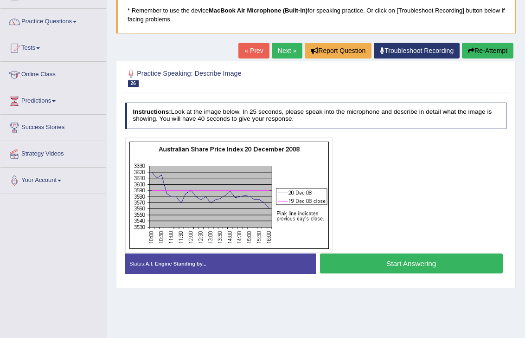
scroll to position [69, 0]
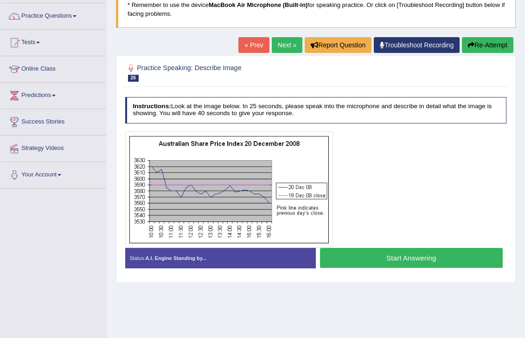
click at [372, 261] on button "Start Answering" at bounding box center [411, 258] width 183 height 20
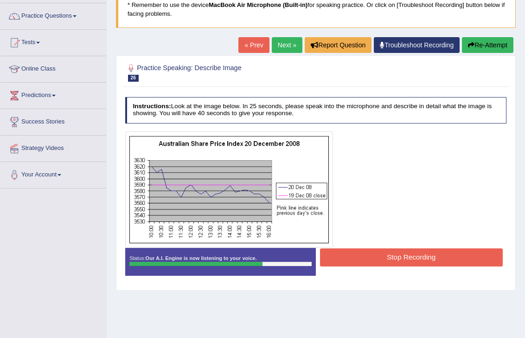
click at [372, 261] on button "Stop Recording" at bounding box center [411, 257] width 183 height 18
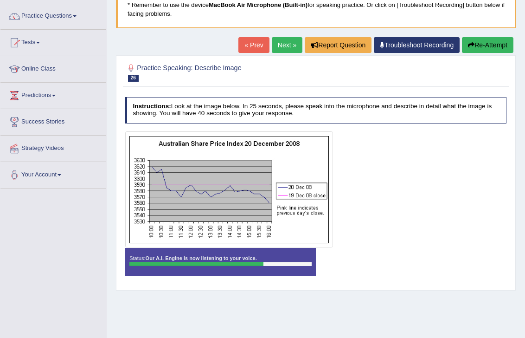
click at [372, 261] on div "Status: Our A.I. Engine is now listening to your voice. Start Answering Stop Re…" at bounding box center [316, 266] width 382 height 36
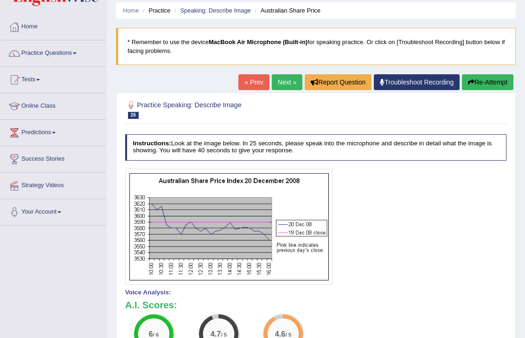
scroll to position [0, 0]
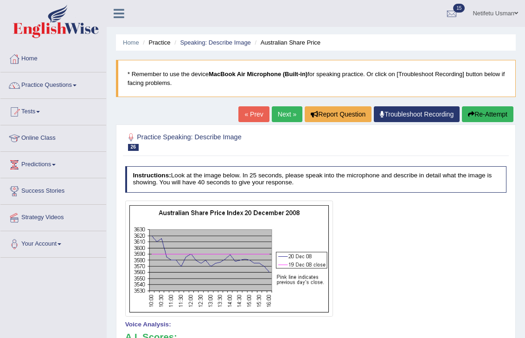
click at [488, 115] on button "Re-Attempt" at bounding box center [488, 114] width 52 height 16
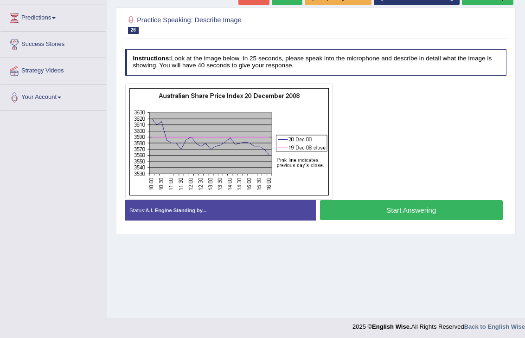
scroll to position [149, 0]
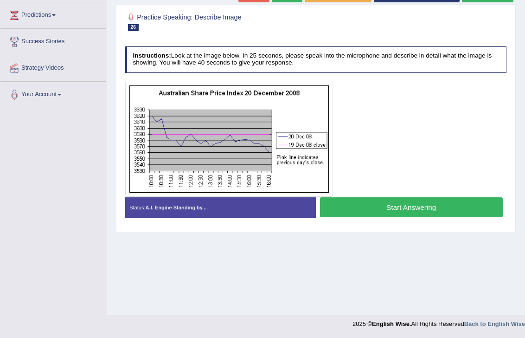
click at [404, 208] on button "Start Answering" at bounding box center [411, 207] width 183 height 20
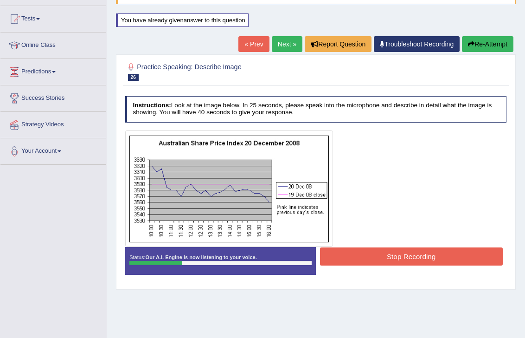
scroll to position [92, 0]
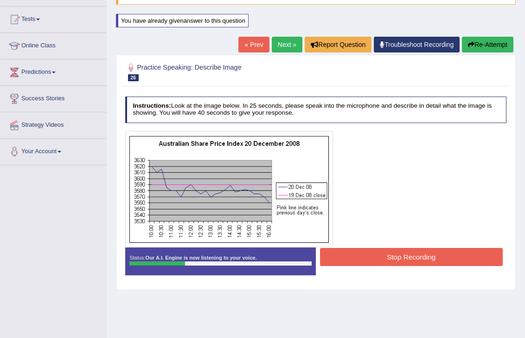
click at [475, 50] on button "Re-Attempt" at bounding box center [488, 45] width 52 height 16
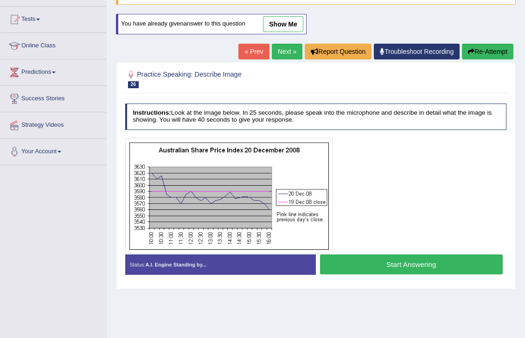
click at [383, 264] on button "Start Answering" at bounding box center [411, 264] width 183 height 20
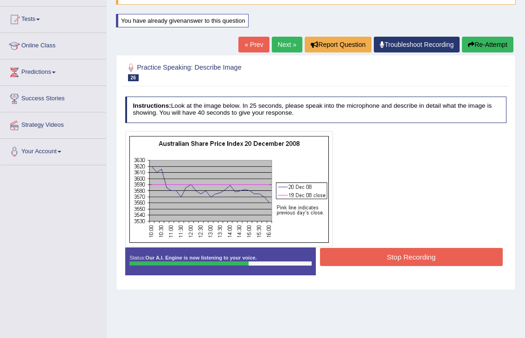
click at [383, 264] on div "Stop Recording" at bounding box center [411, 258] width 191 height 20
click at [377, 259] on button "Stop Recording" at bounding box center [411, 257] width 183 height 18
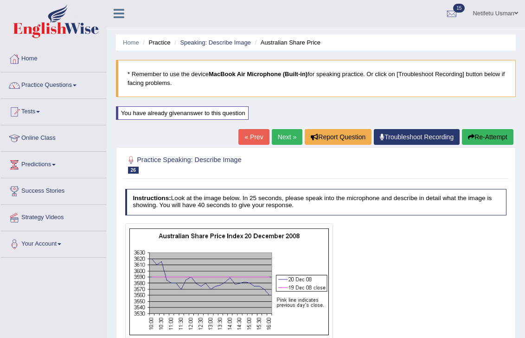
click at [278, 142] on link "Next »" at bounding box center [287, 137] width 31 height 16
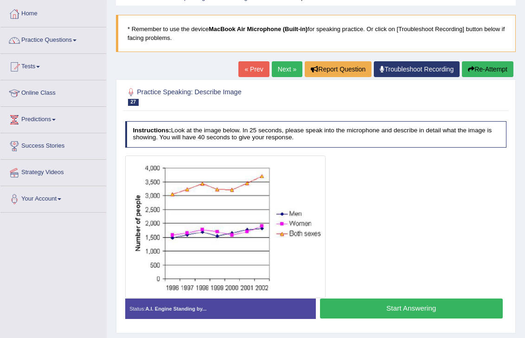
scroll to position [55, 0]
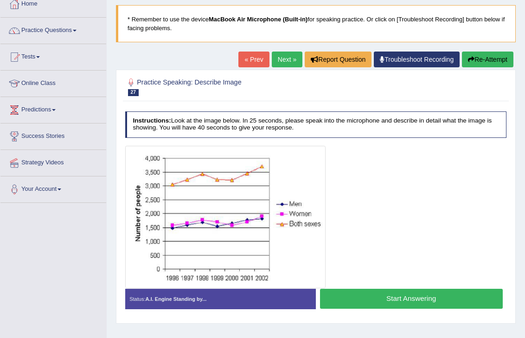
click at [365, 305] on button "Start Answering" at bounding box center [411, 299] width 183 height 20
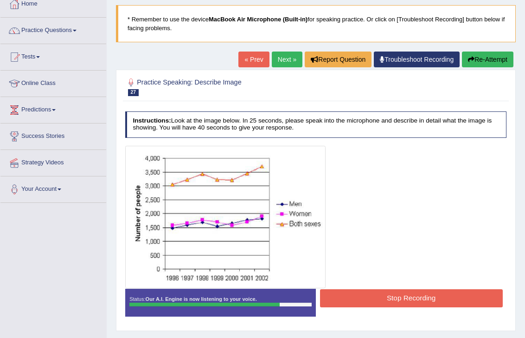
click at [365, 305] on button "Stop Recording" at bounding box center [411, 298] width 183 height 18
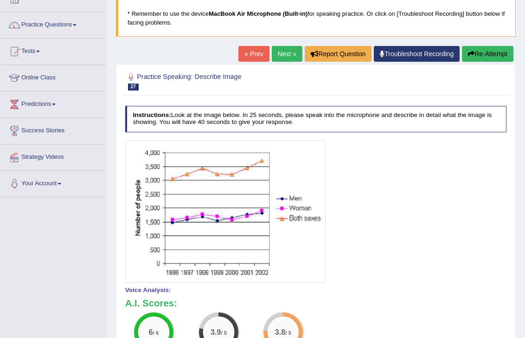
scroll to position [65, 0]
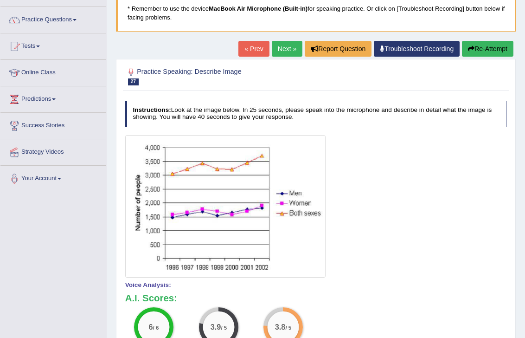
click at [512, 46] on button "Re-Attempt" at bounding box center [488, 49] width 52 height 16
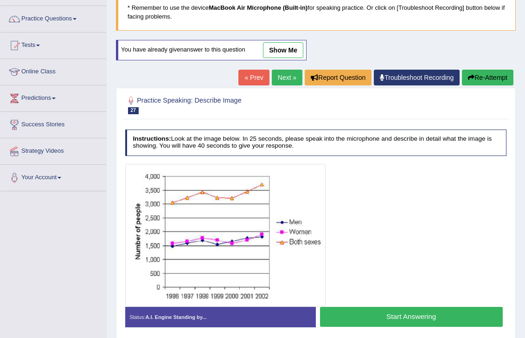
click at [355, 313] on button "Start Answering" at bounding box center [411, 317] width 183 height 20
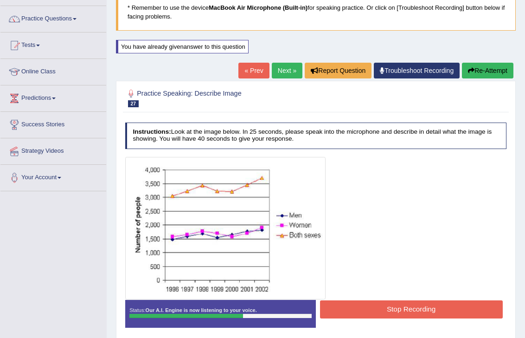
click at [355, 313] on button "Stop Recording" at bounding box center [411, 309] width 183 height 18
